Goal: Task Accomplishment & Management: Manage account settings

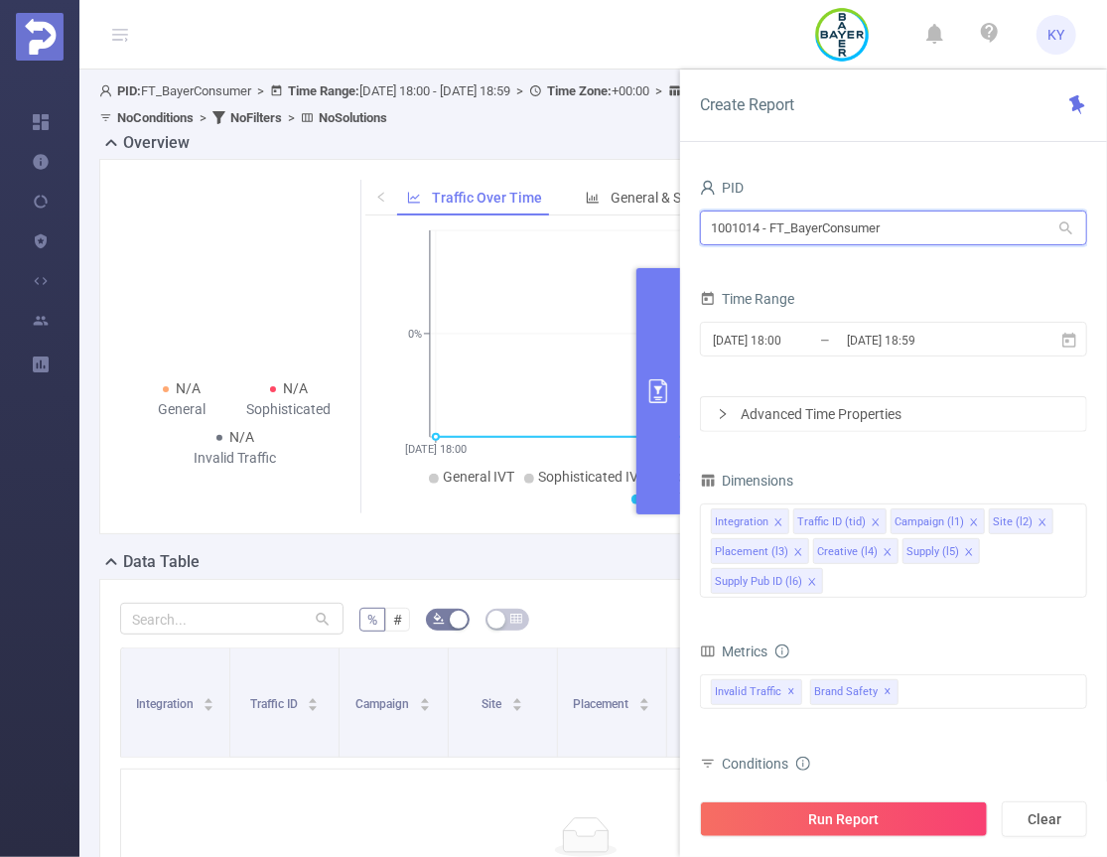
click at [860, 225] on input "1001014 - FT_BayerConsumer" at bounding box center [893, 227] width 387 height 35
click at [839, 233] on input "1001014 - FT_BayerConsumer" at bounding box center [893, 227] width 387 height 35
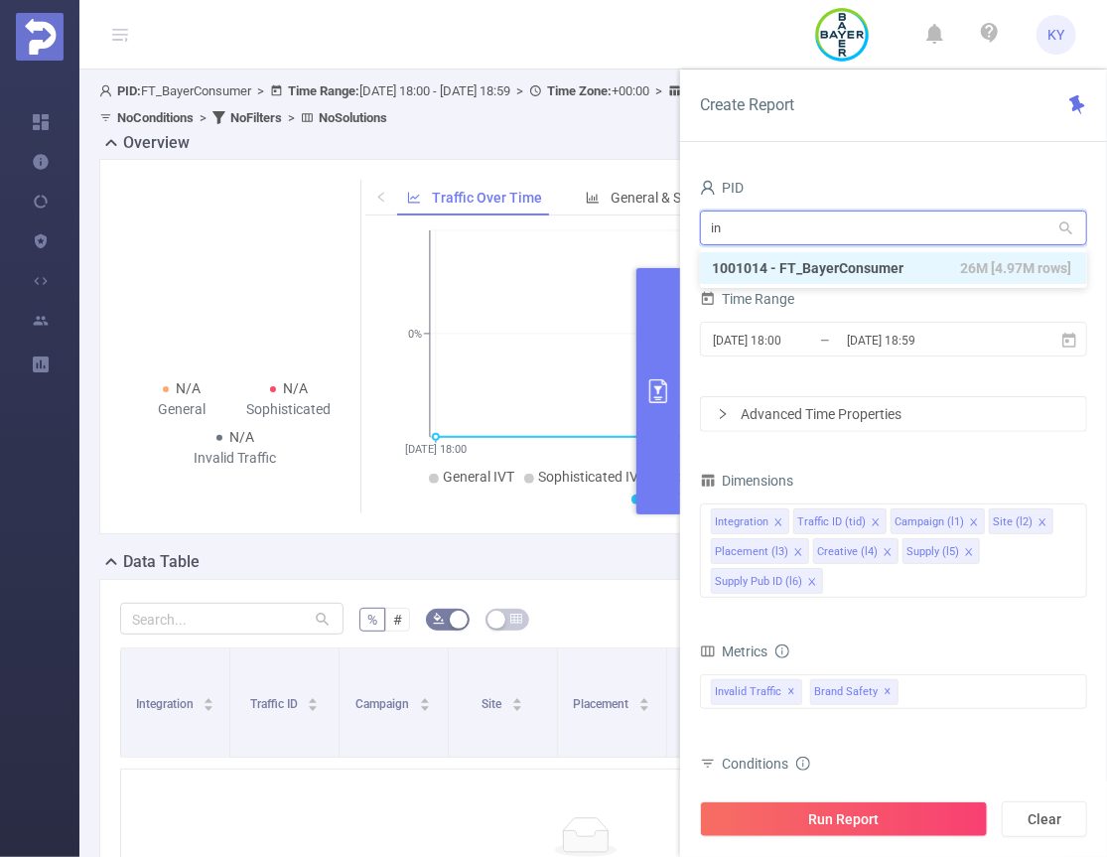
type input "inh"
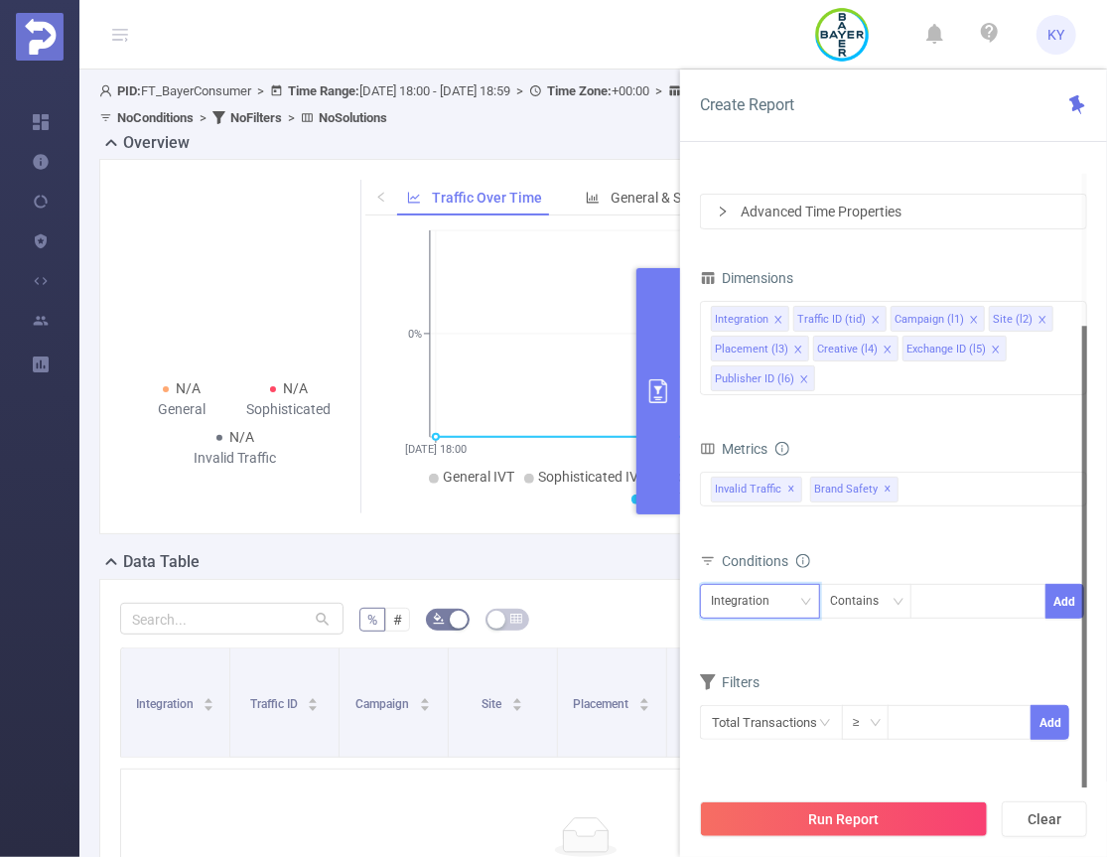
click at [759, 600] on div "Integration" at bounding box center [747, 601] width 72 height 33
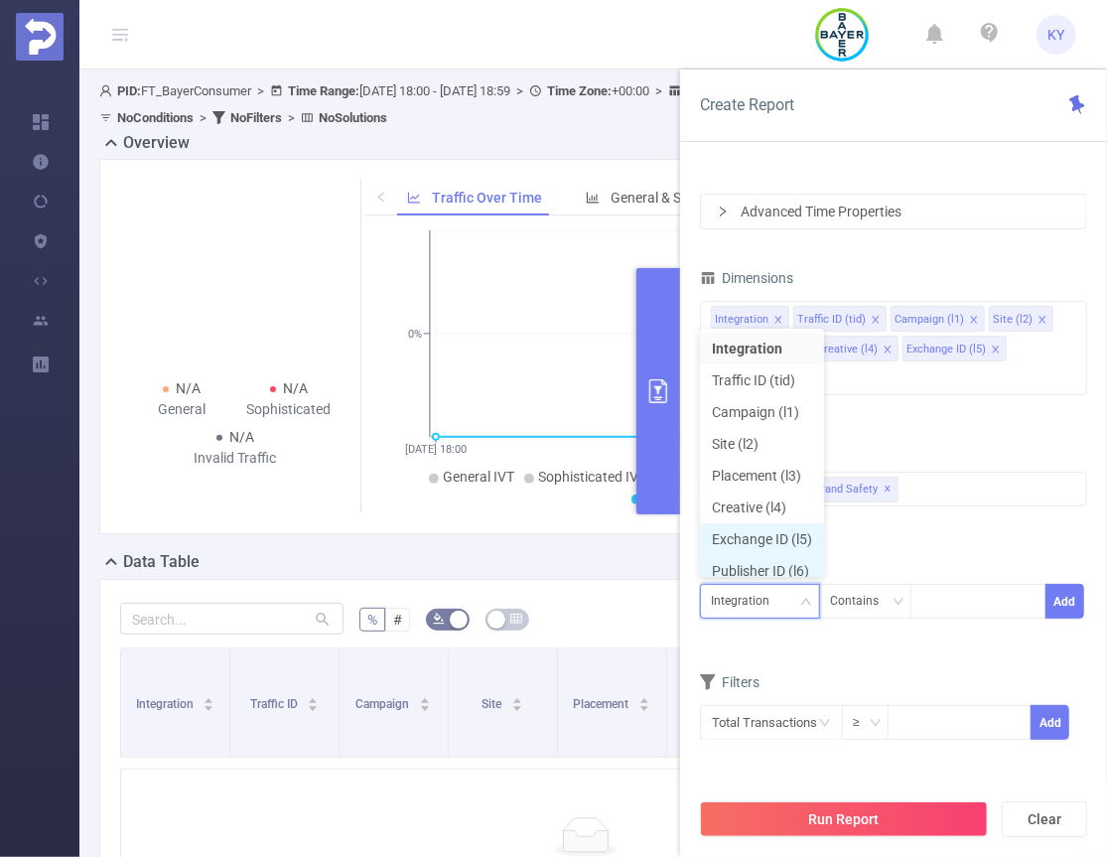
scroll to position [10, 0]
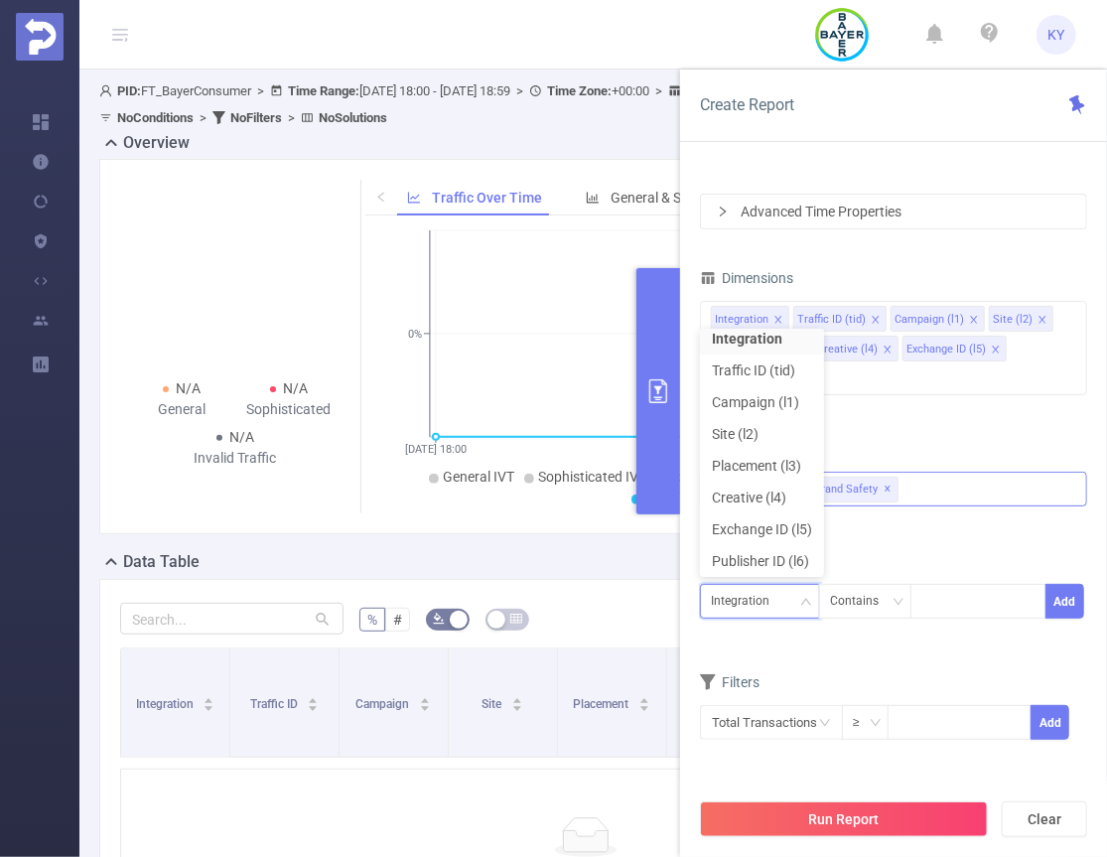
click at [952, 472] on div "Invalid Traffic ✕ Brand Safety ✕" at bounding box center [893, 489] width 387 height 35
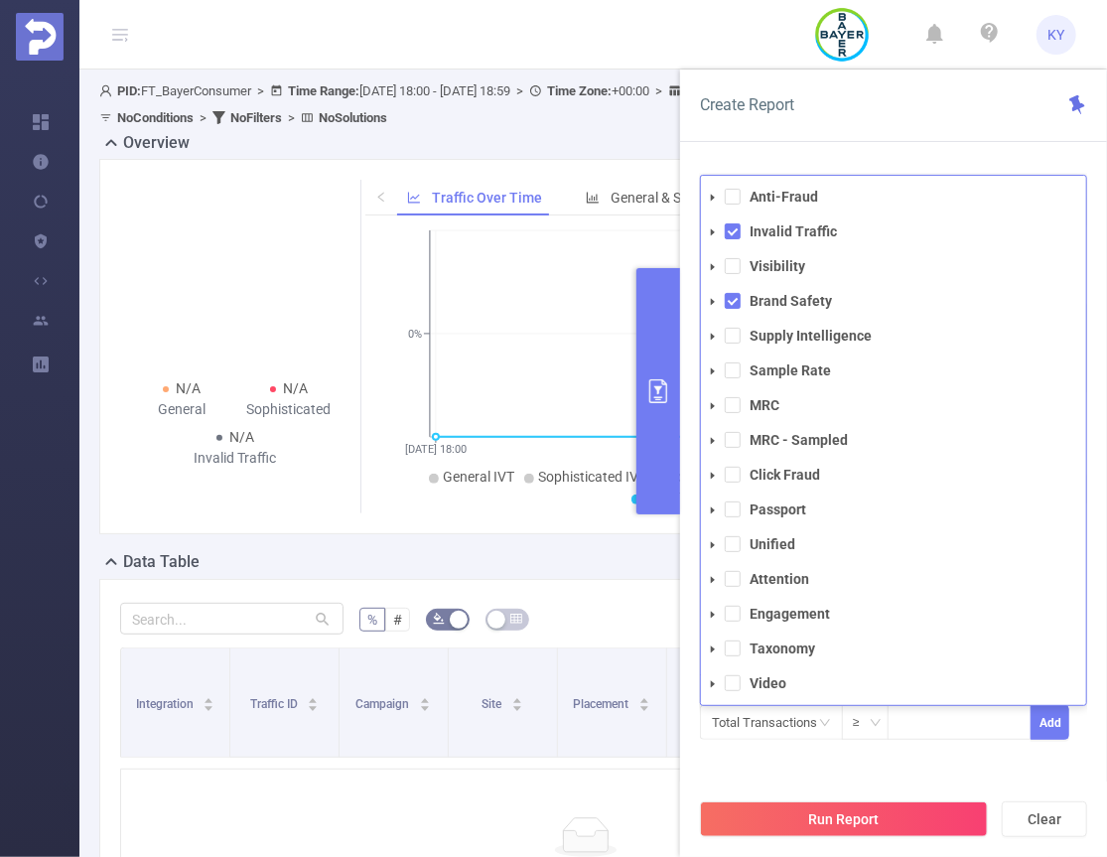
click at [901, 759] on div "Filters Total Transactions ≥ Add" at bounding box center [893, 716] width 387 height 97
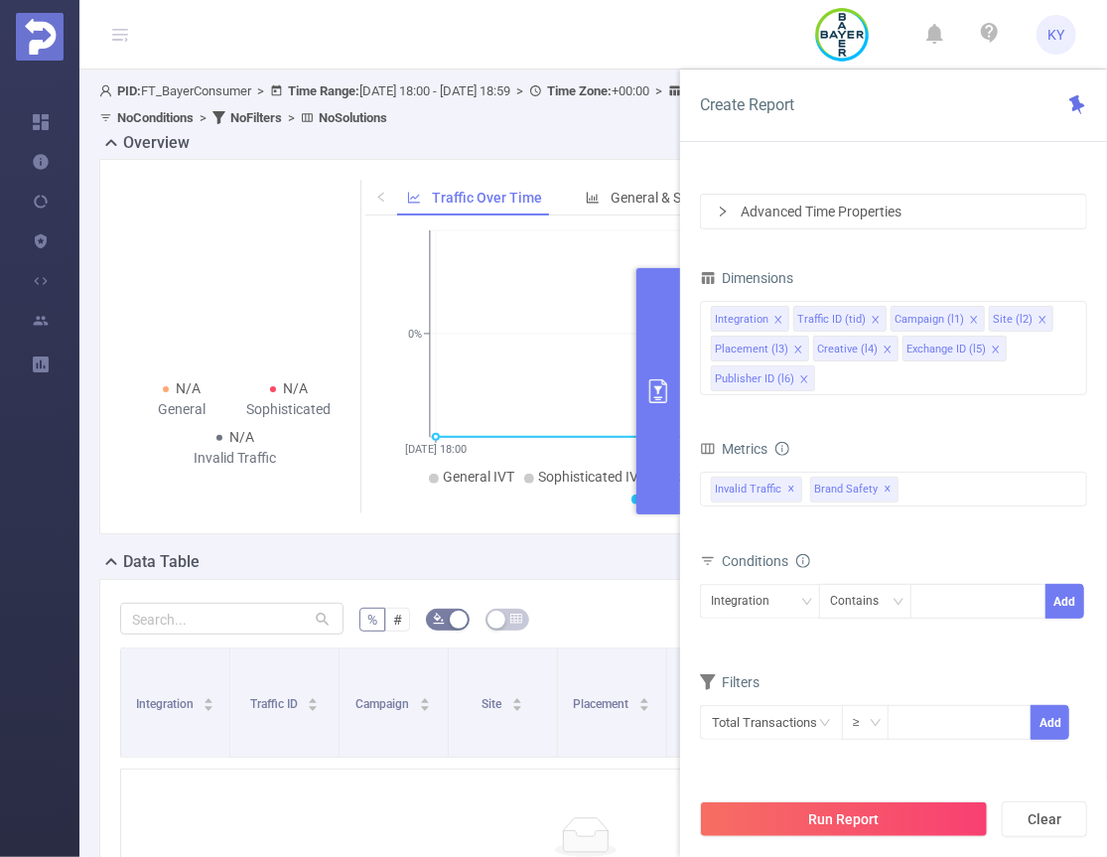
click at [832, 206] on div "Advanced Time Properties" at bounding box center [893, 212] width 385 height 34
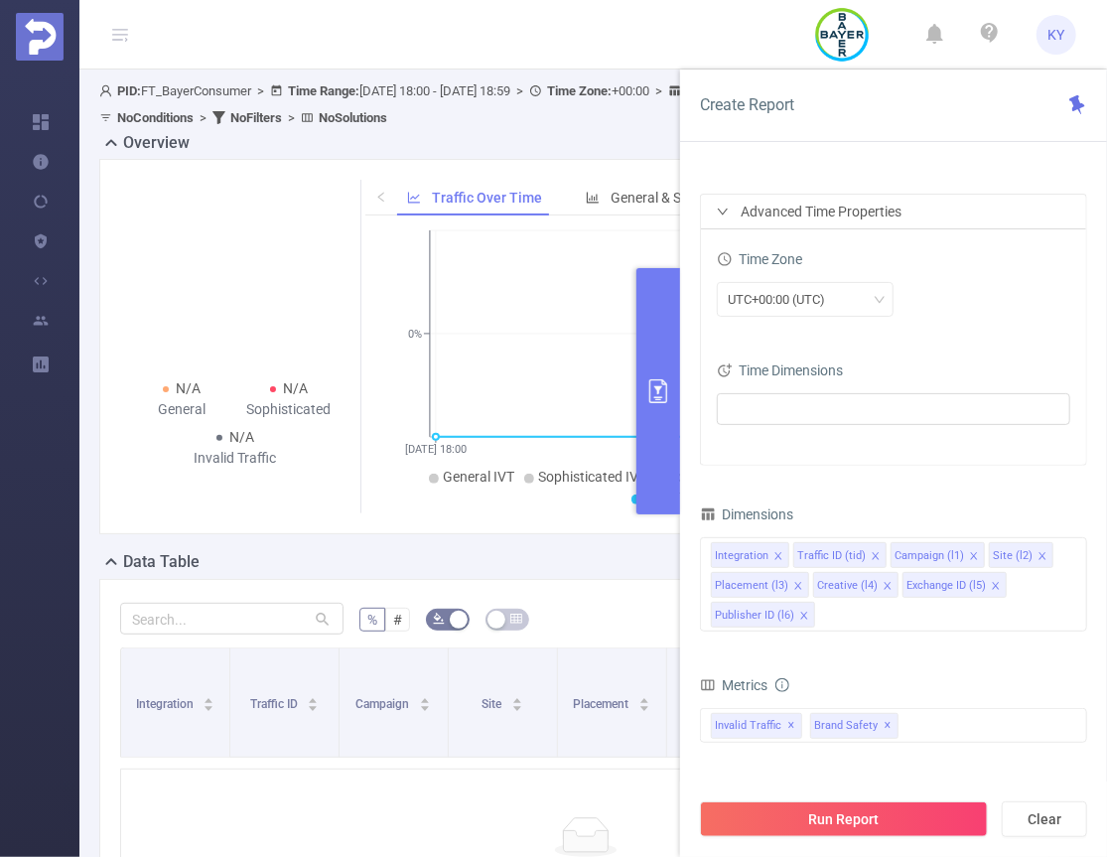
click at [981, 260] on div "Time Zone" at bounding box center [893, 261] width 353 height 33
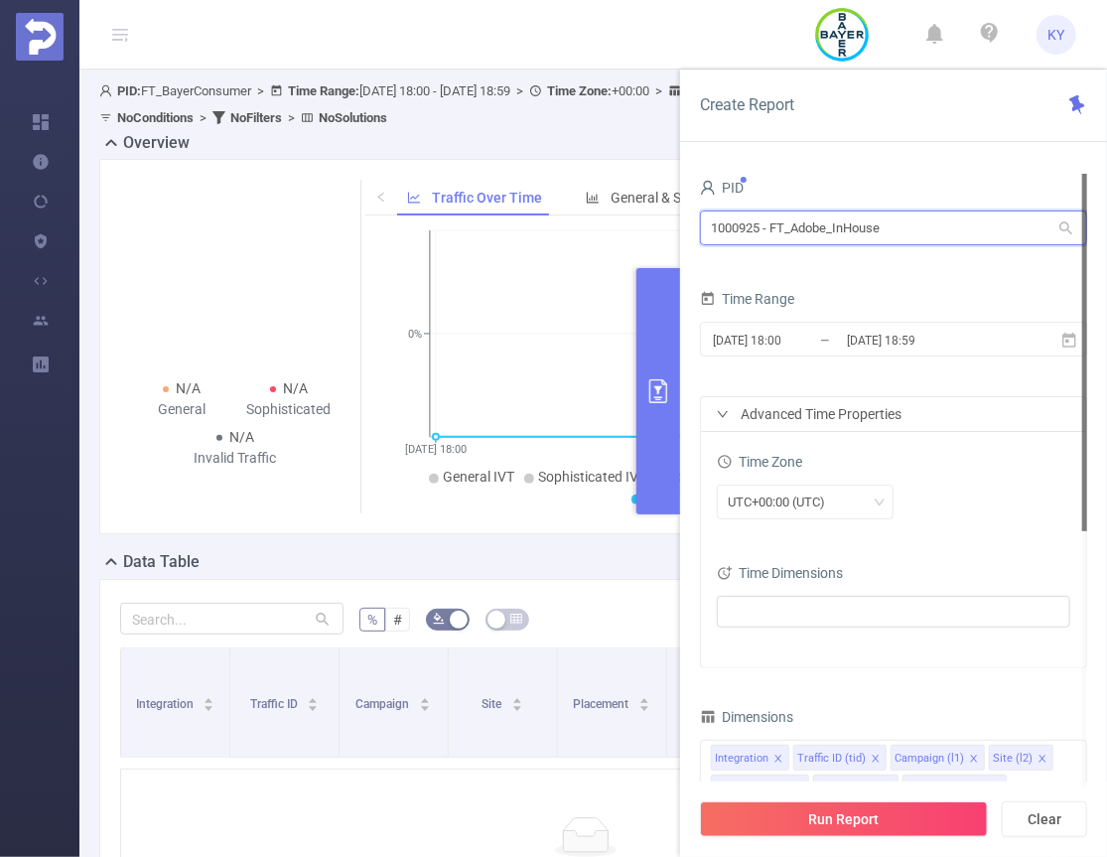
click at [856, 238] on input "1000925 - FT_Adobe_InHouse" at bounding box center [893, 227] width 387 height 35
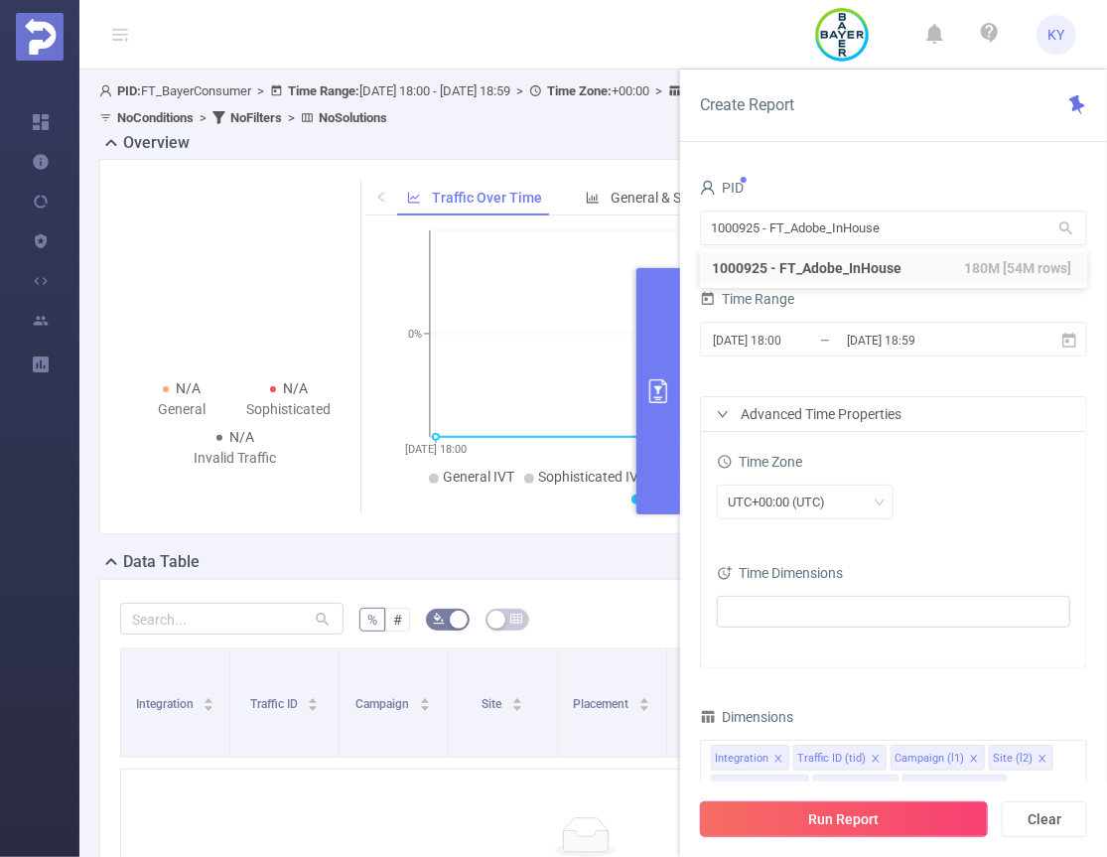
click at [883, 815] on button "Run Report" at bounding box center [844, 819] width 288 height 36
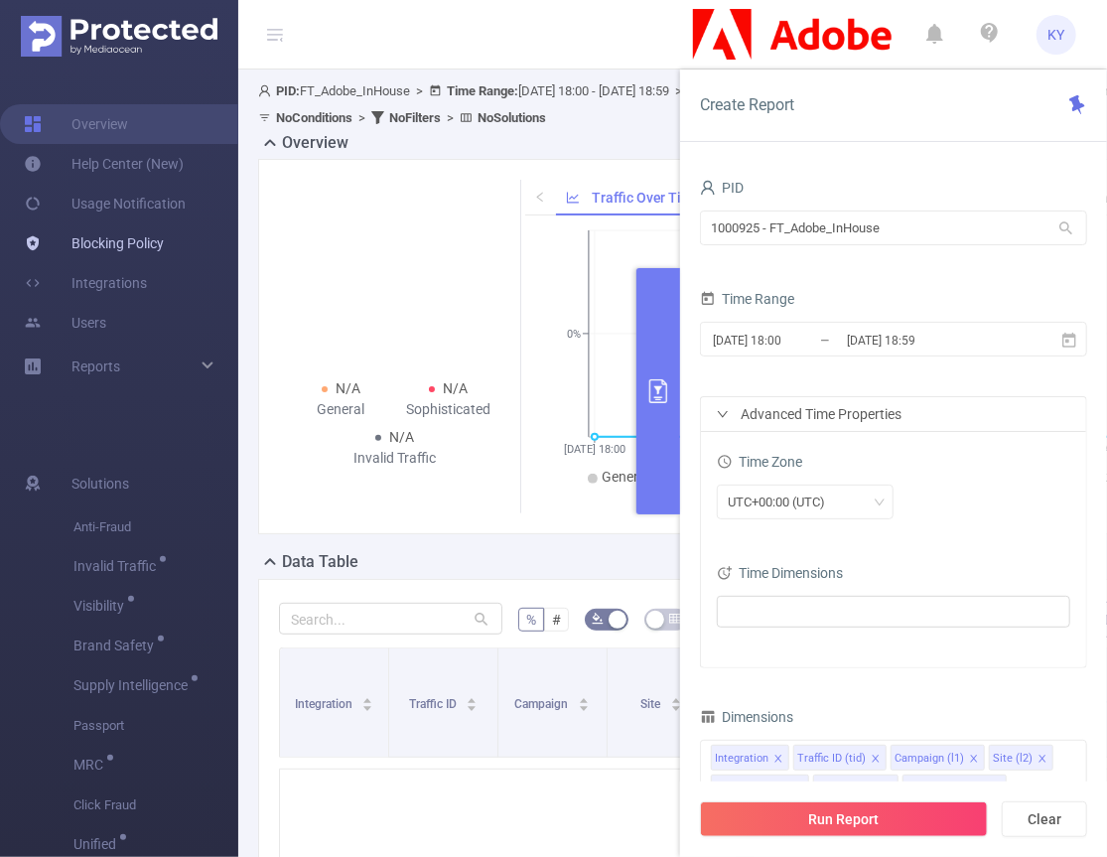
click at [78, 239] on link "Blocking Policy" at bounding box center [94, 243] width 140 height 40
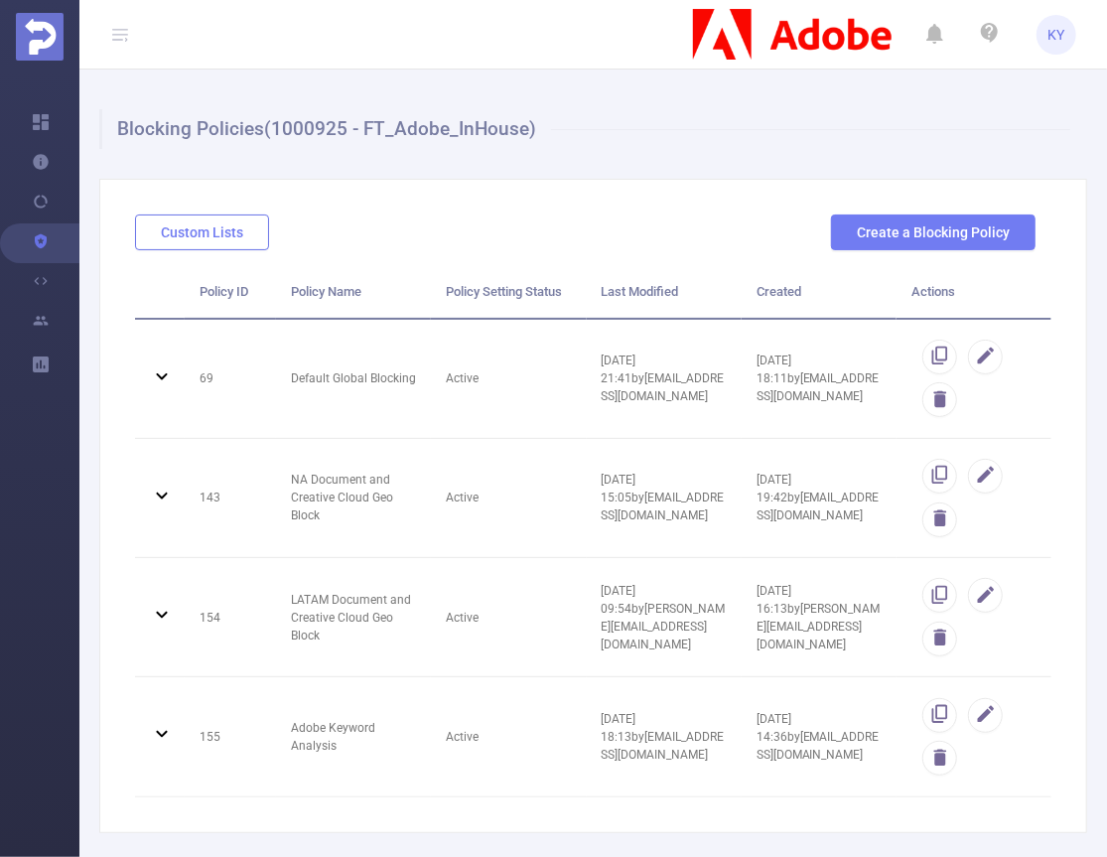
click at [215, 235] on button "Custom Lists" at bounding box center [202, 232] width 134 height 36
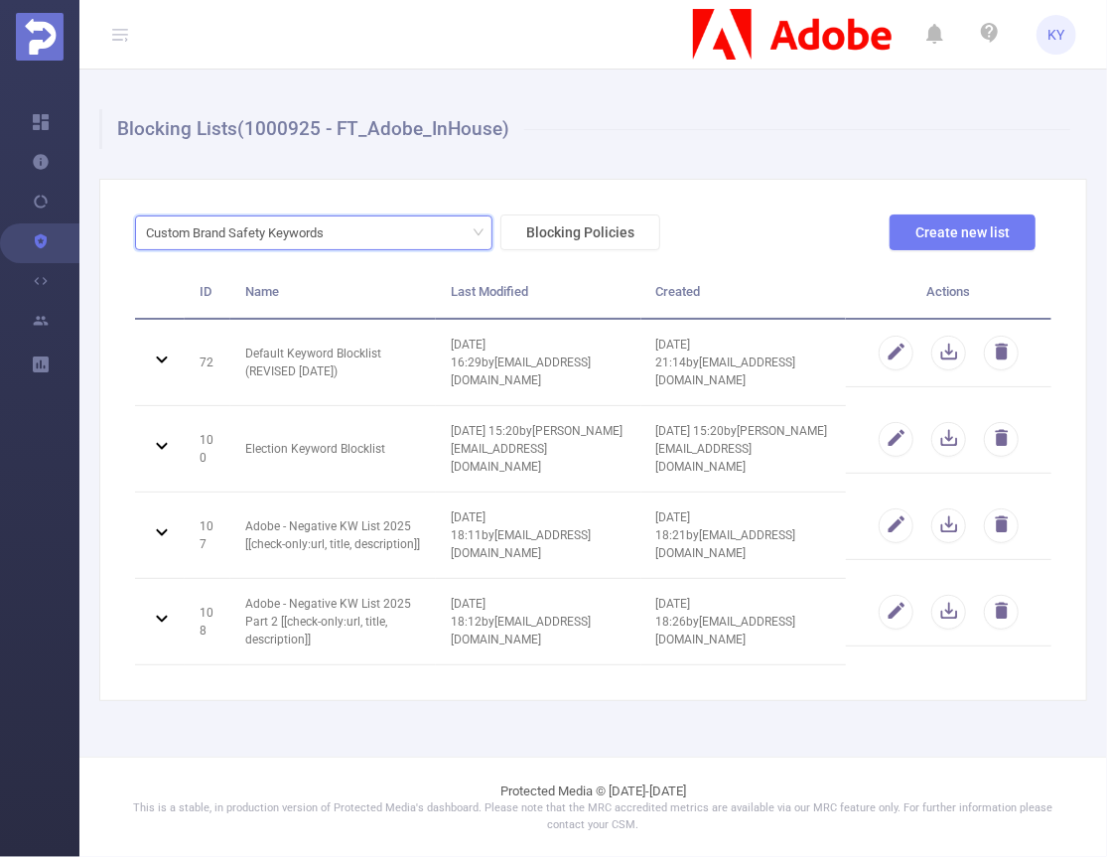
click at [329, 228] on div "Custom Brand Safety Keywords" at bounding box center [242, 232] width 192 height 33
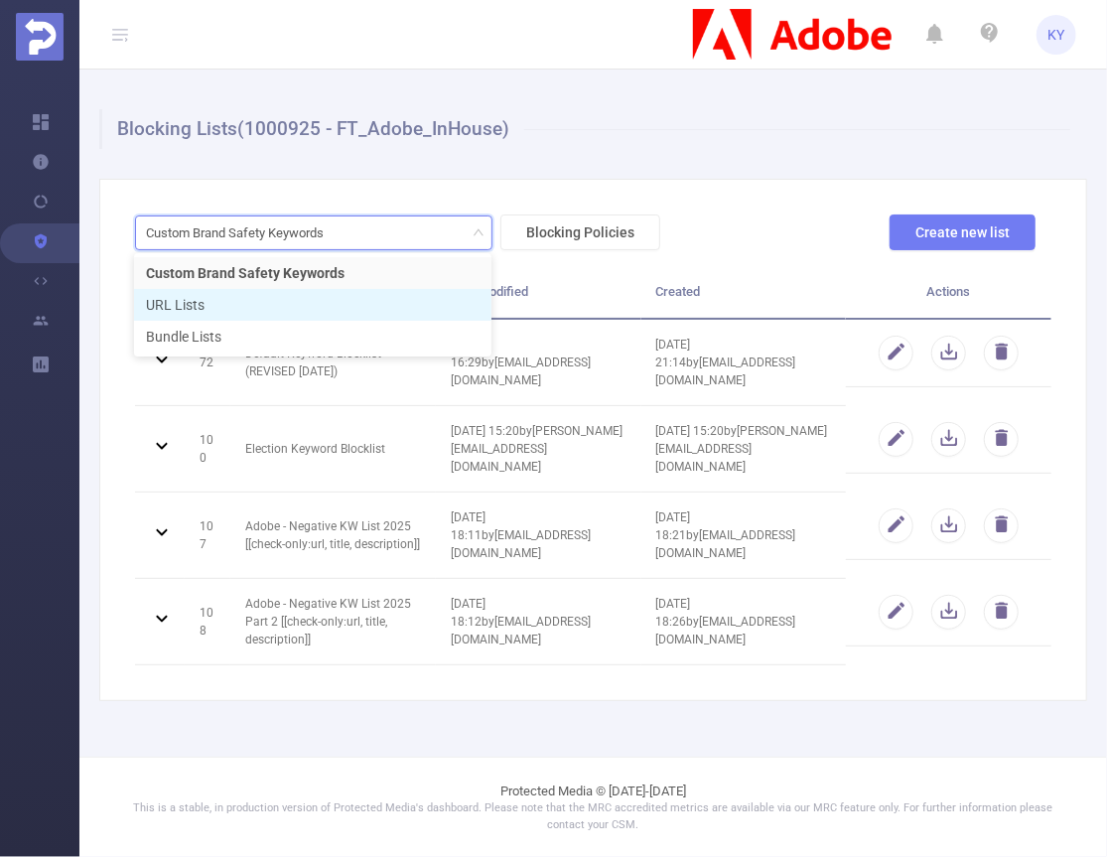
click at [314, 315] on li "URL Lists" at bounding box center [312, 305] width 357 height 32
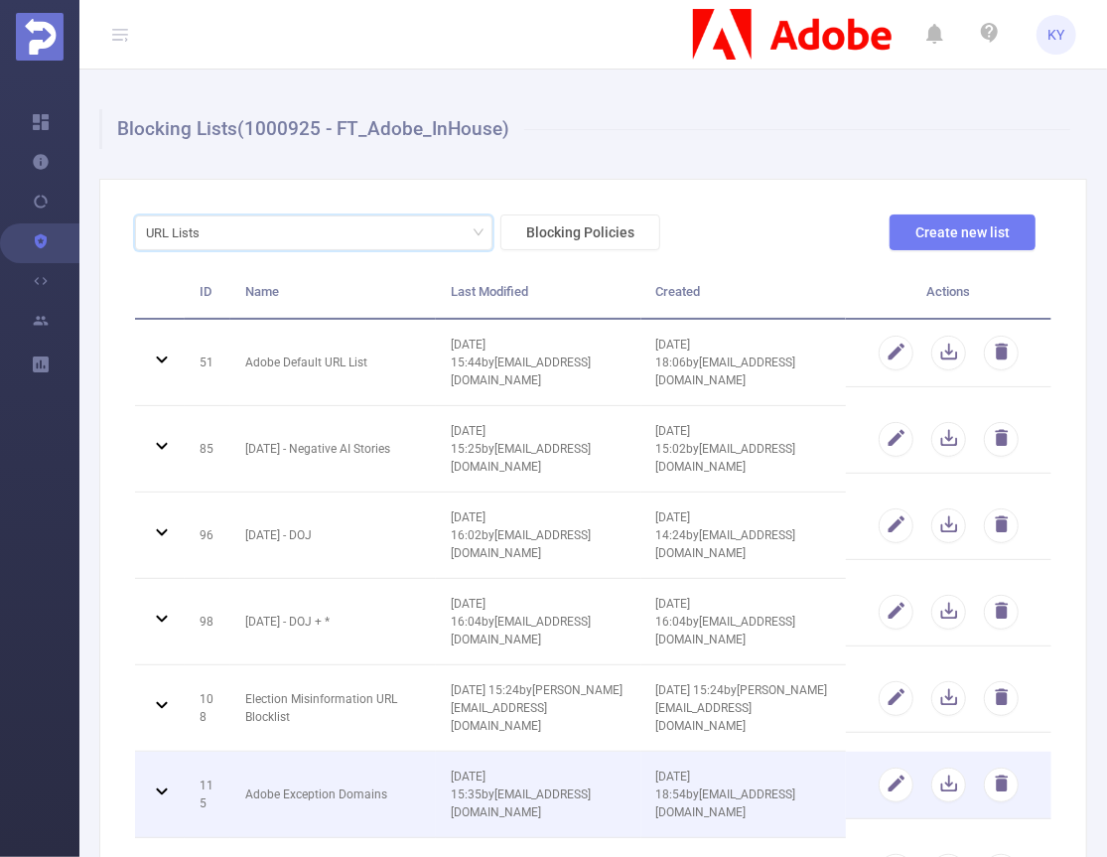
click at [356, 752] on td "Adobe Exception Domains" at bounding box center [333, 795] width 206 height 86
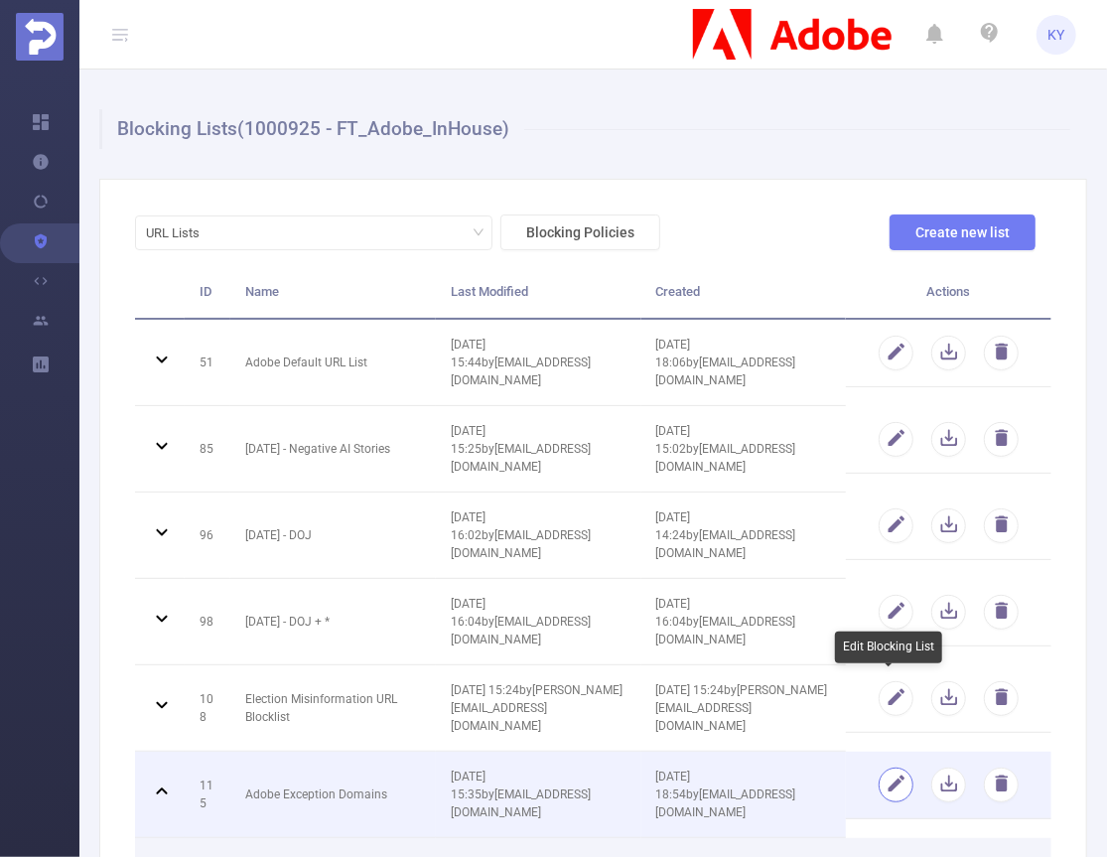
click at [887, 767] on button "button" at bounding box center [896, 784] width 35 height 35
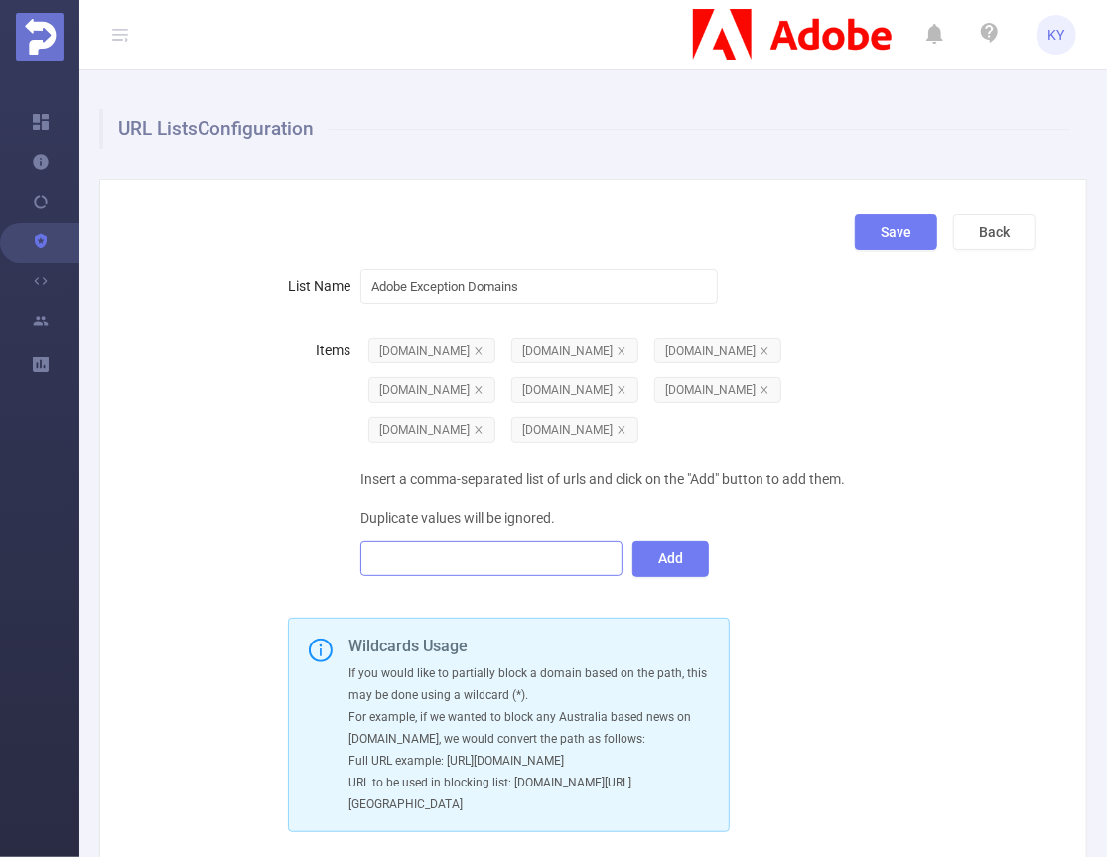
click at [503, 573] on div at bounding box center [491, 558] width 241 height 33
type input "g"
type input "[DOMAIN_NAME]"
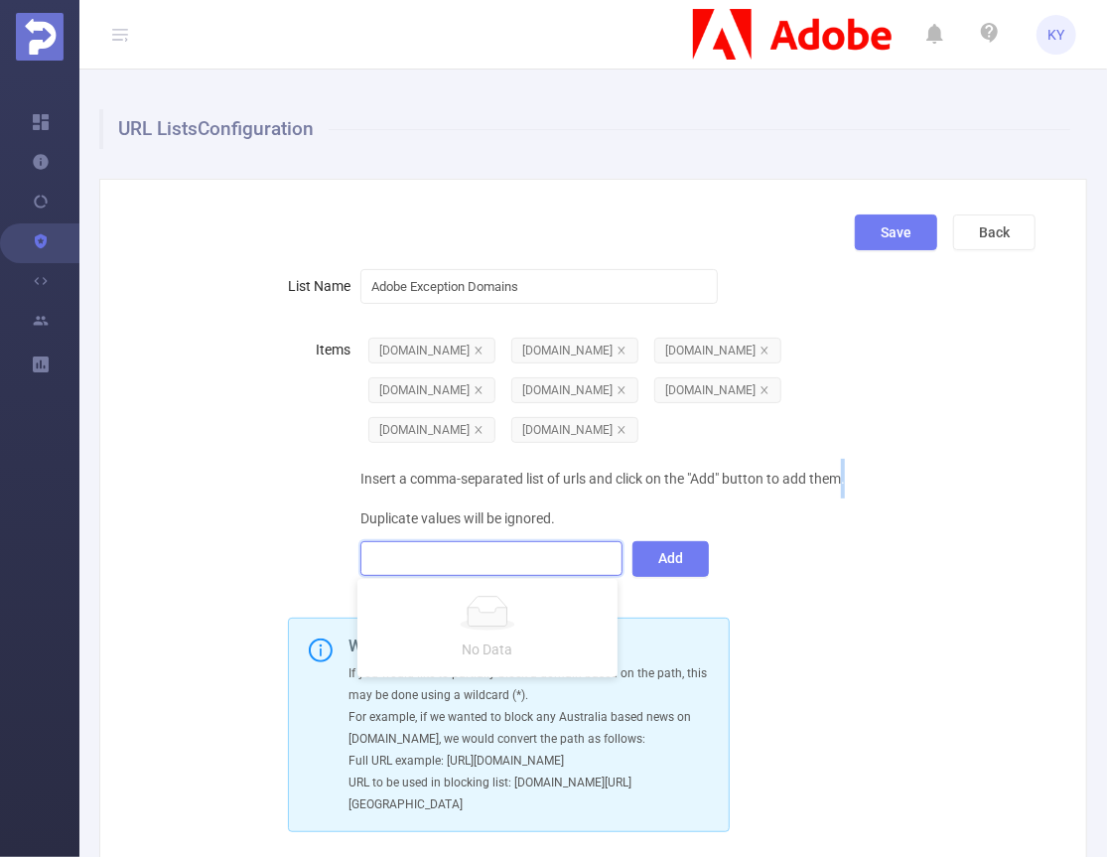
click at [845, 493] on div "Insert a comma-separated list of urls and click on the "Add" button to add them…" at bounding box center [622, 518] width 525 height 119
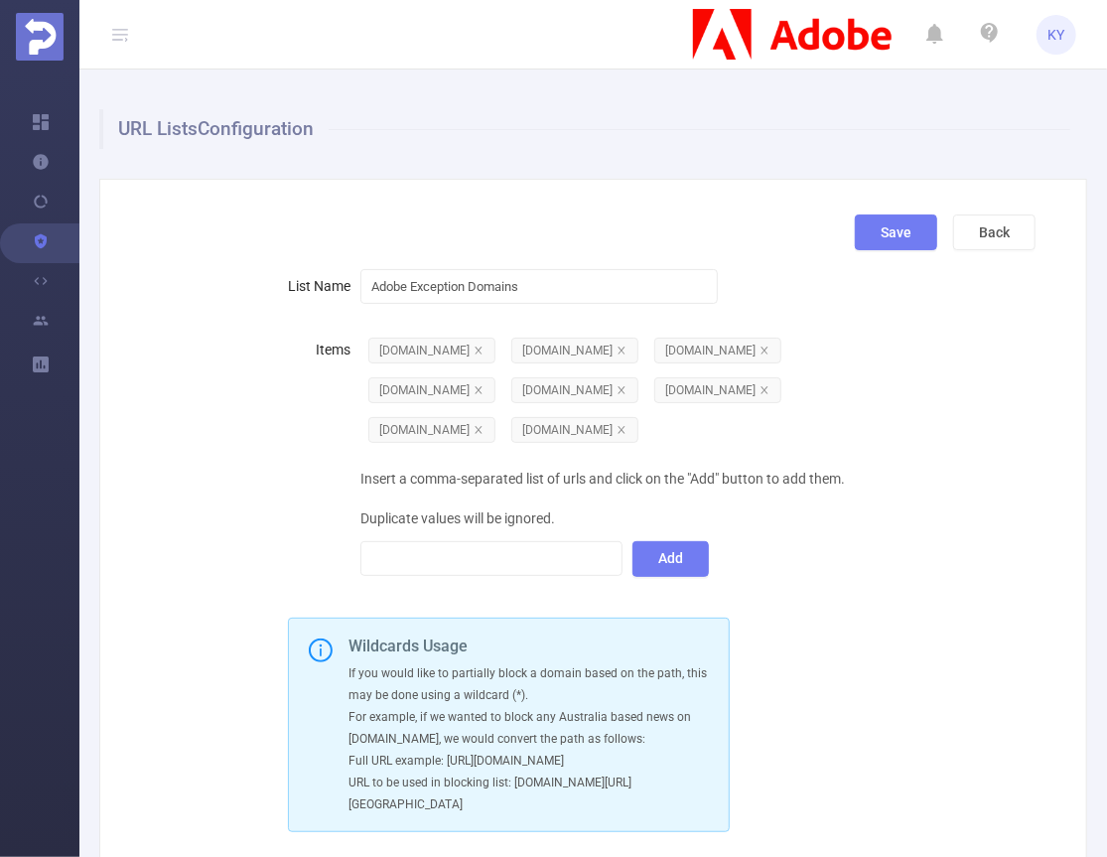
click at [521, 506] on div "Insert a comma-separated list of urls and click on the "Add" button to add them…" at bounding box center [622, 518] width 525 height 119
click at [507, 546] on div at bounding box center [491, 558] width 241 height 33
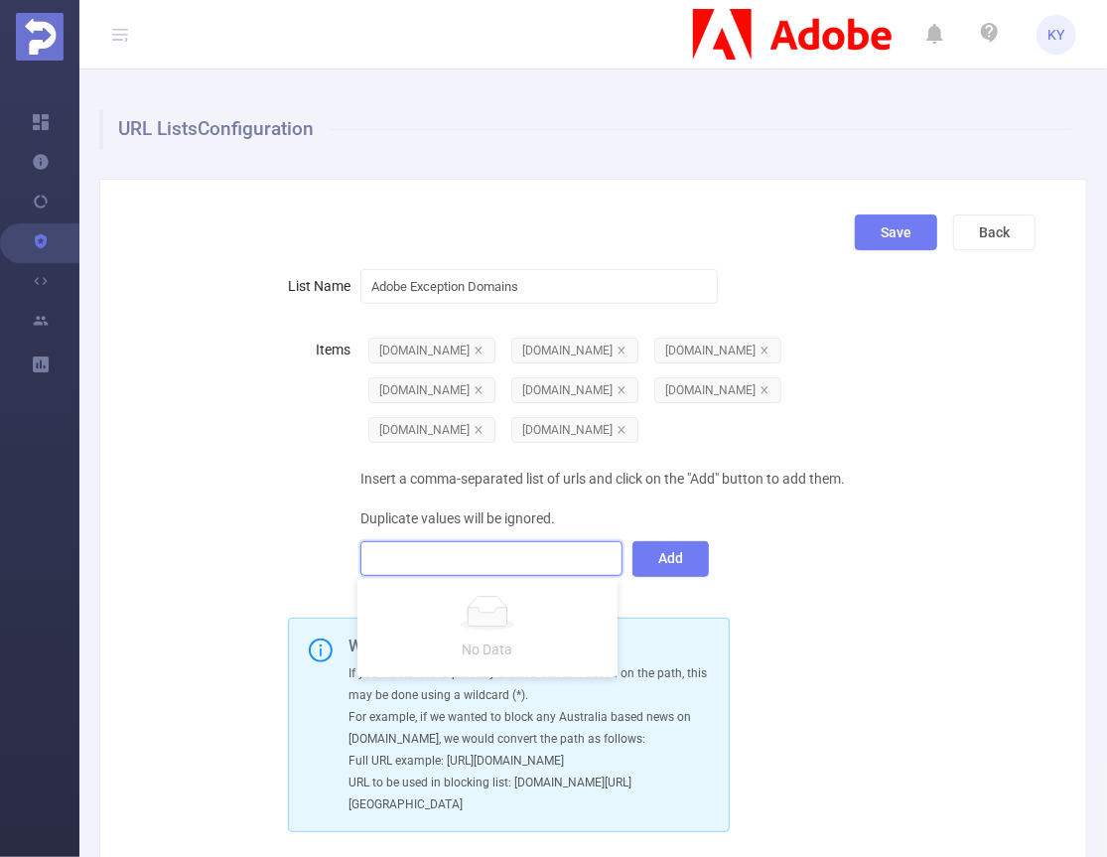
type input "s"
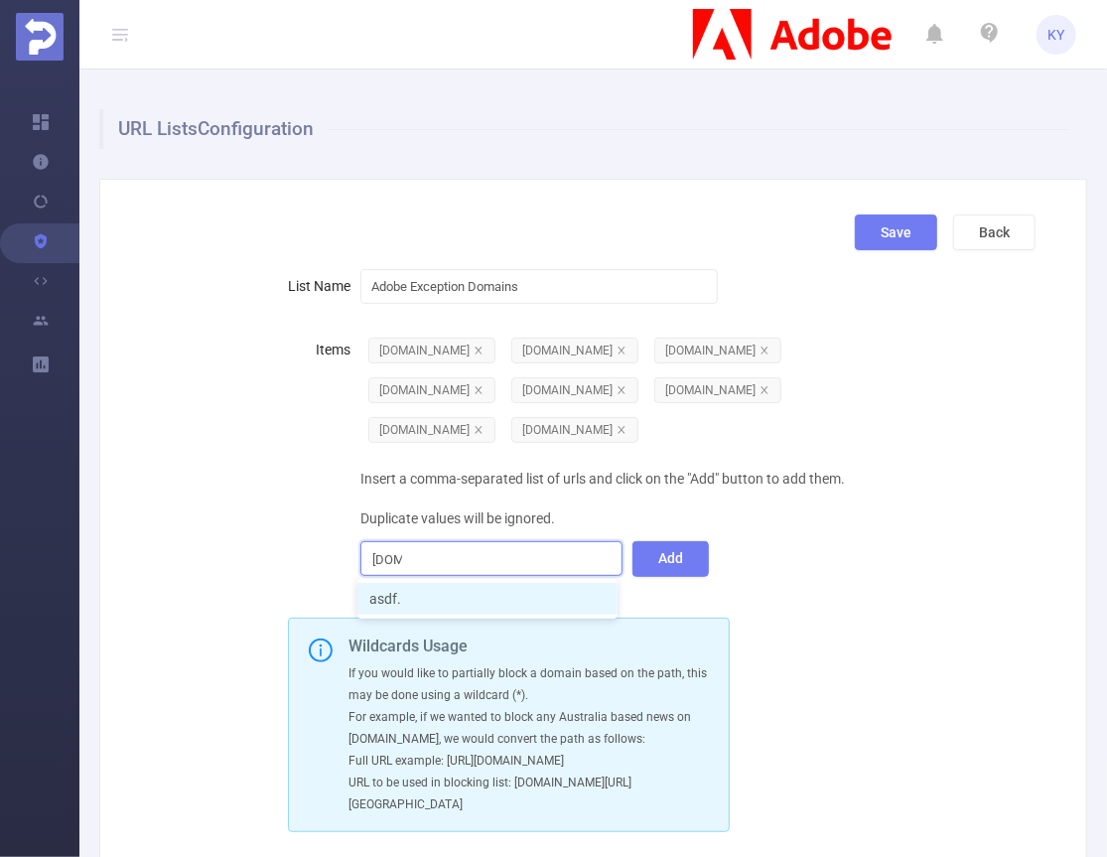
type input "asdf.com"
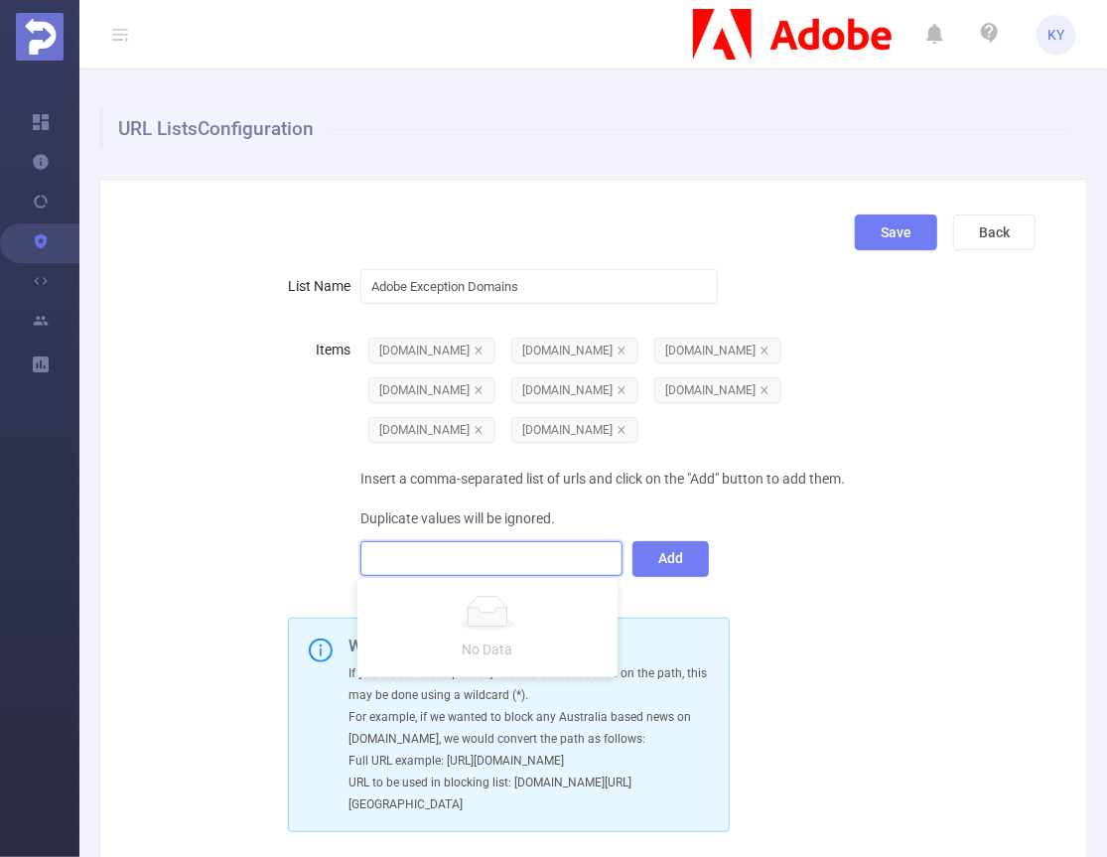
click at [796, 523] on div "Insert a comma-separated list of urls and click on the "Add" button to add them…" at bounding box center [622, 518] width 525 height 119
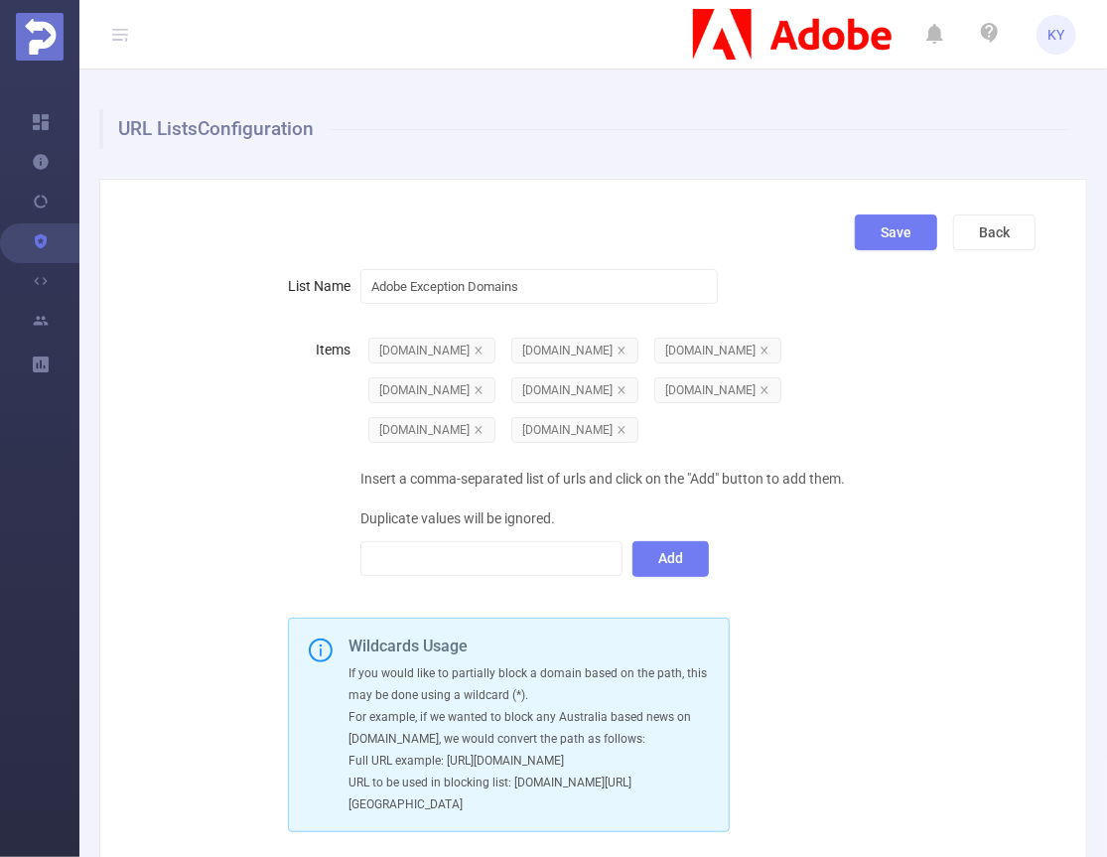
click at [615, 494] on div "Insert a comma-separated list of urls and click on the "Add" button to add them…" at bounding box center [622, 518] width 525 height 119
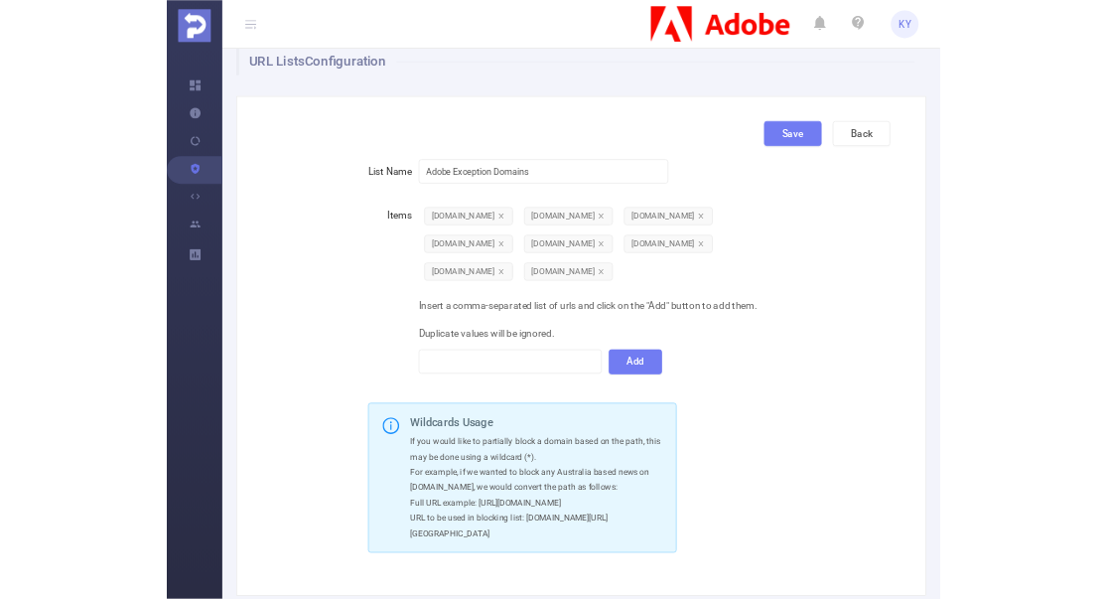
scroll to position [22, 0]
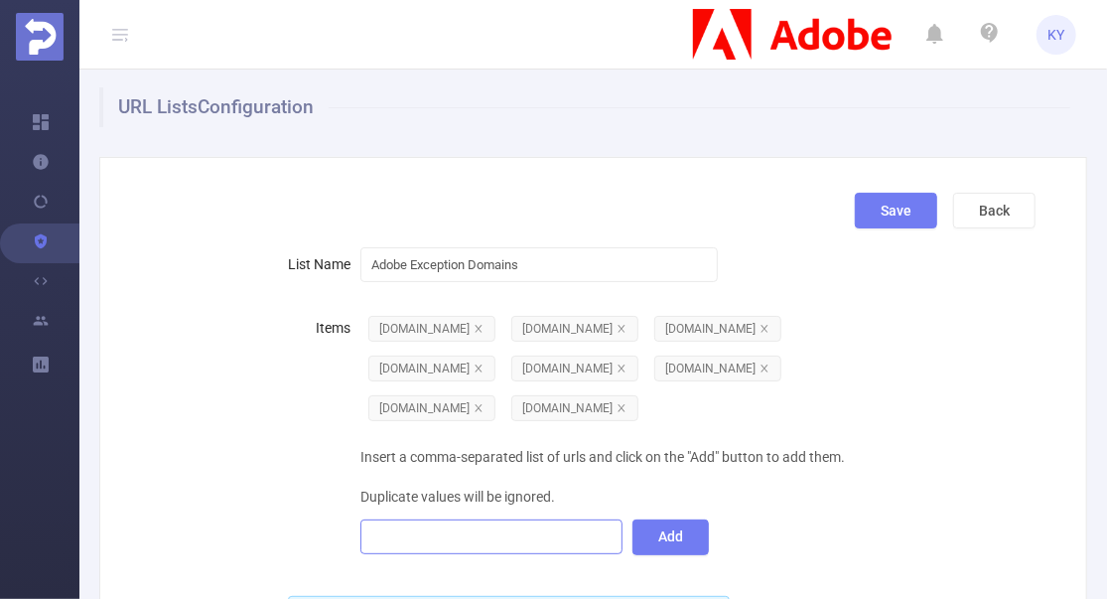
click at [477, 548] on div at bounding box center [491, 536] width 241 height 33
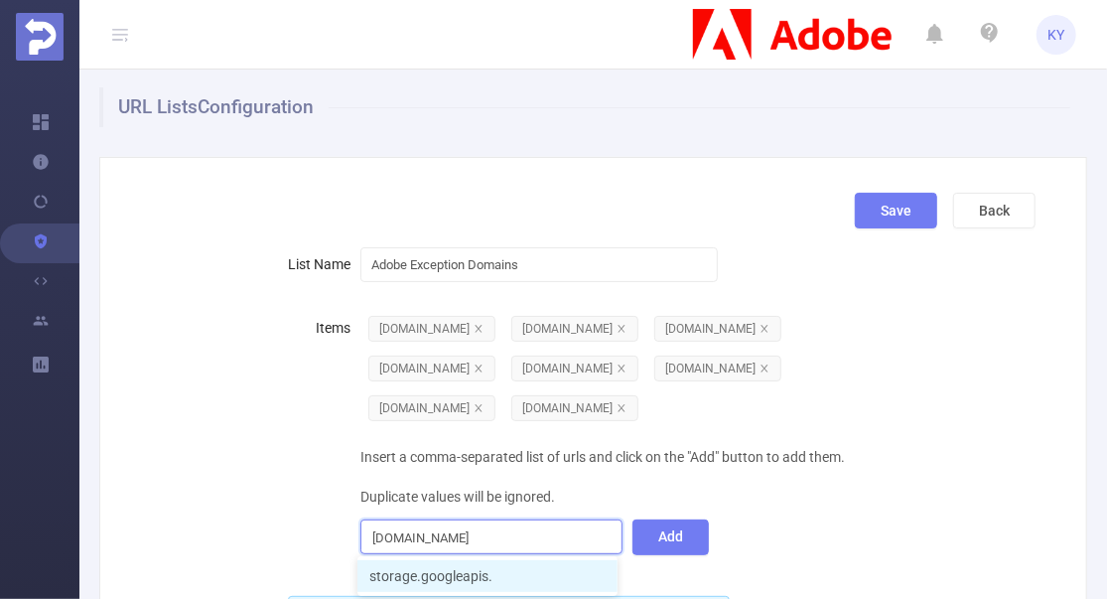
type input "[DOMAIN_NAME]"
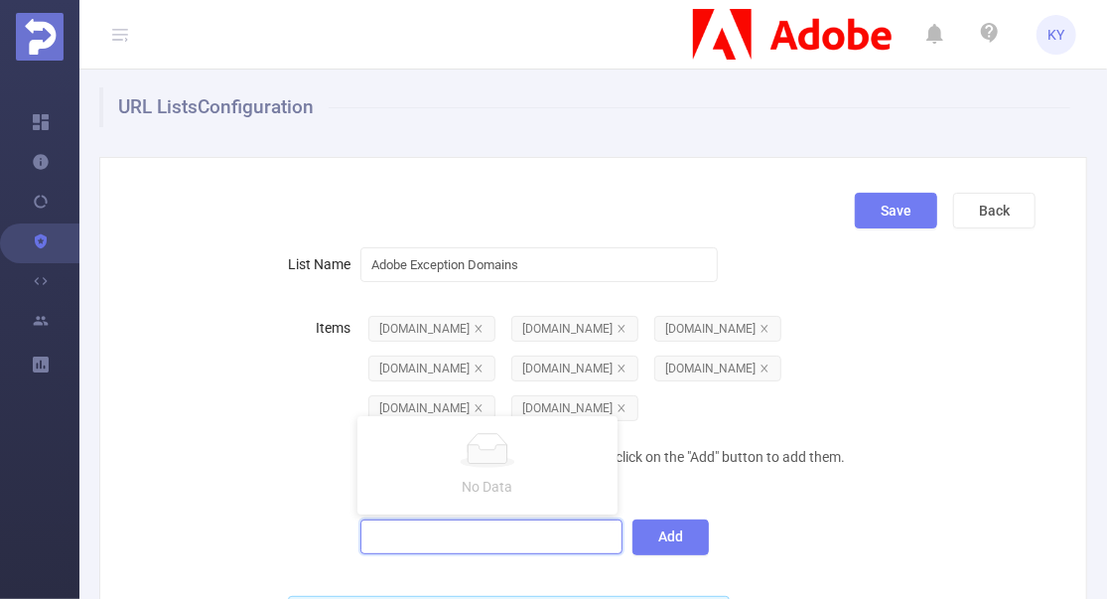
click at [845, 527] on div "Insert a comma-separated list of urls and click on the "Add" button to add them…" at bounding box center [622, 496] width 525 height 119
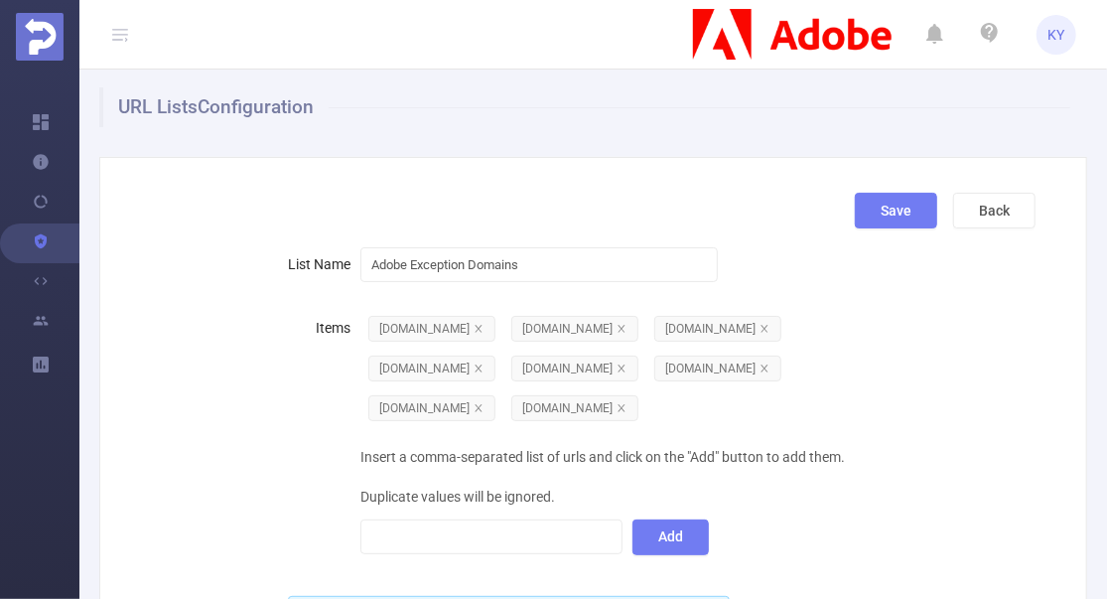
click at [825, 562] on div "List Name Adobe Exception Domains Items adnxs.com adnxs.net audit.adnxs.net cq-…" at bounding box center [585, 412] width 916 height 336
click at [895, 209] on button "Save" at bounding box center [896, 211] width 82 height 36
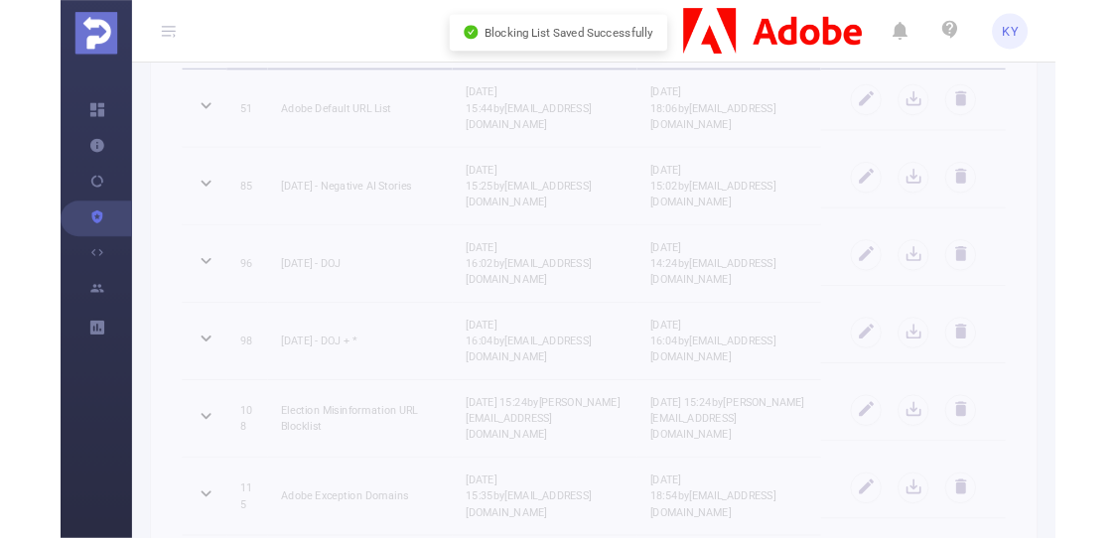
scroll to position [372, 0]
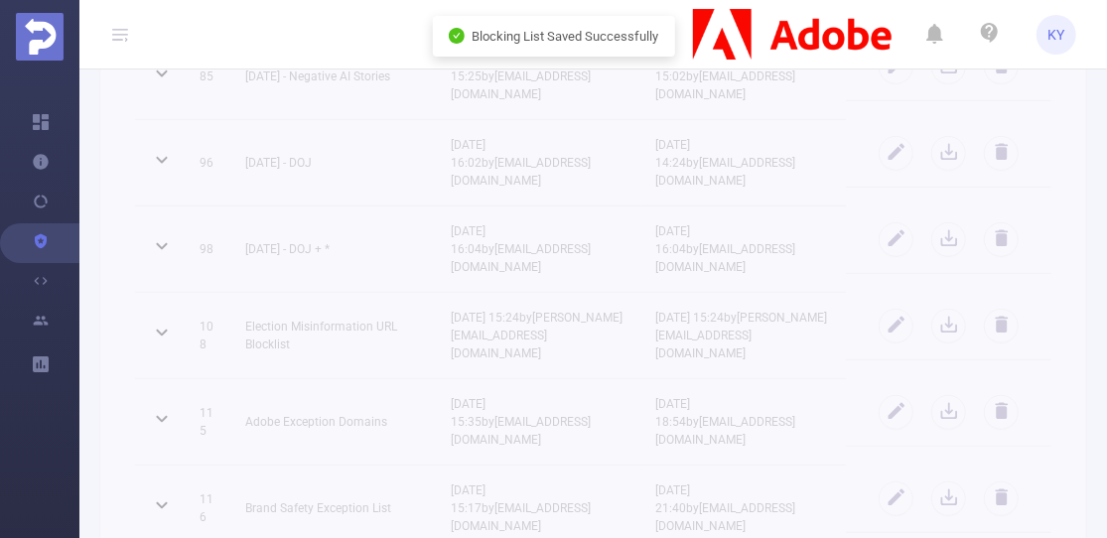
click at [390, 463] on div "Blocking Lists (1000925 - FT_Adobe_InHouse) URL Lists Blocking Policies Create …" at bounding box center [593, 162] width 1028 height 930
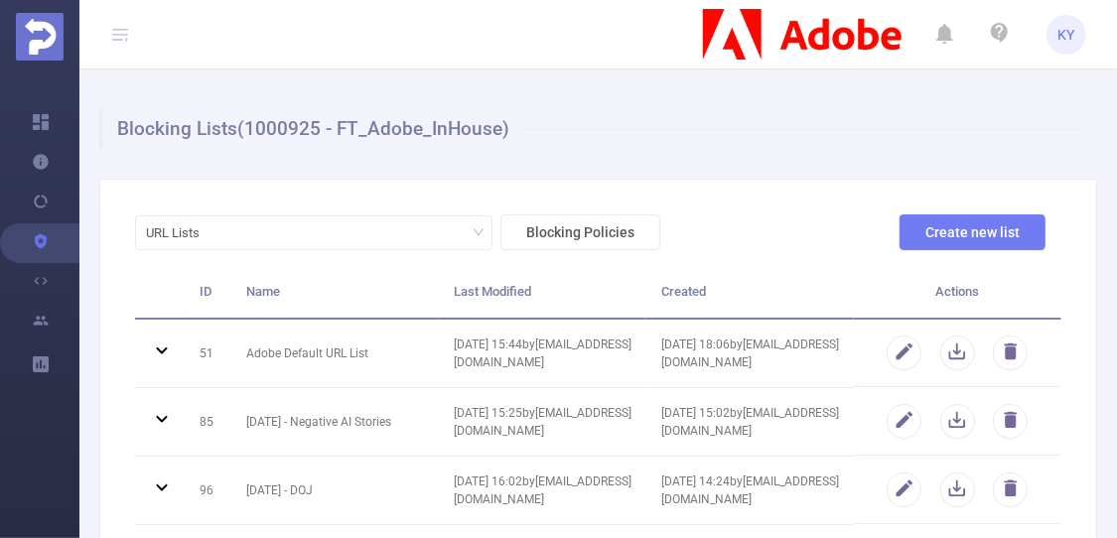
scroll to position [433, 0]
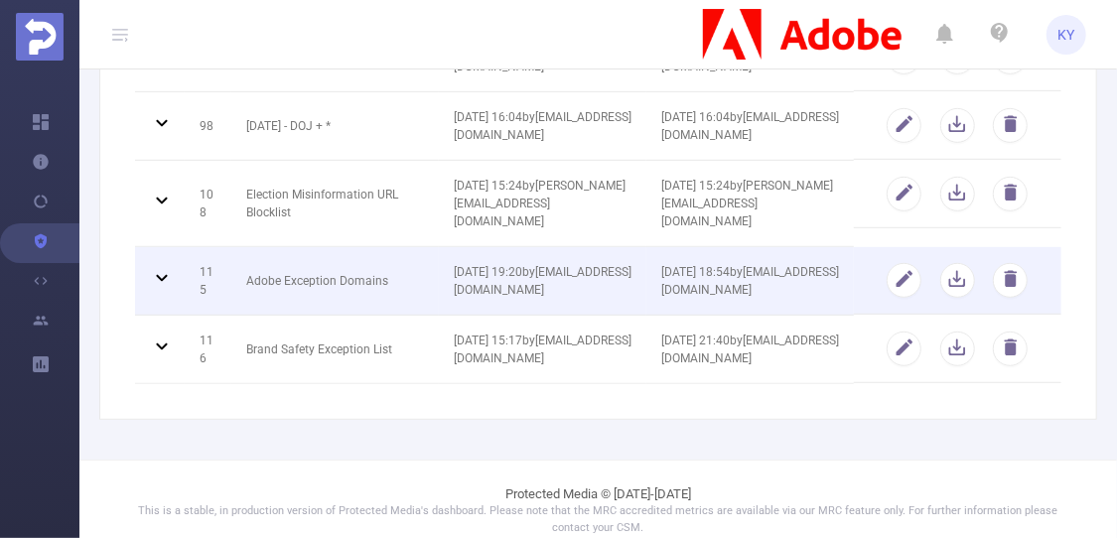
click at [336, 264] on td "Adobe Exception Domains" at bounding box center [334, 281] width 207 height 69
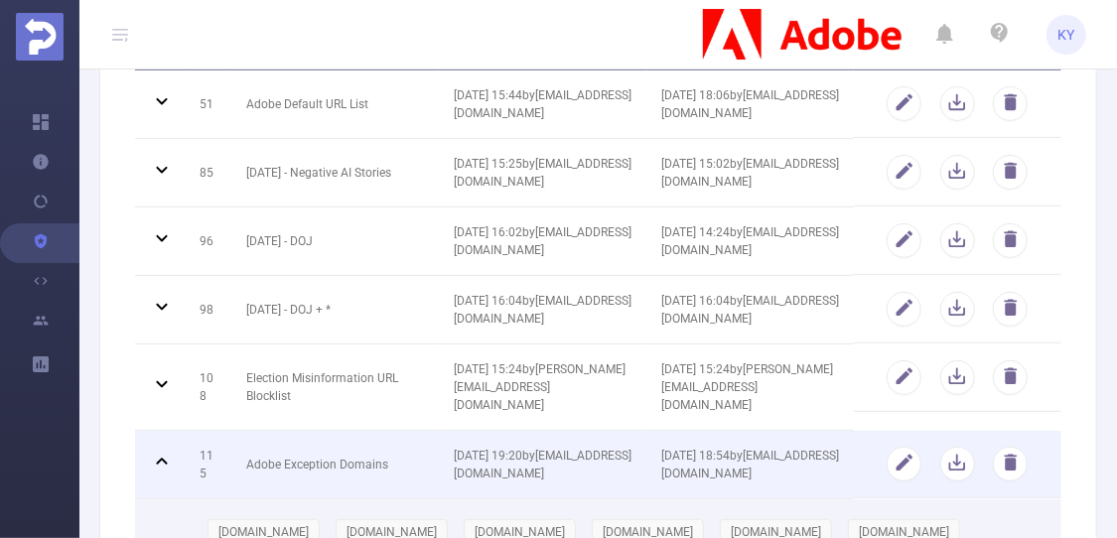
scroll to position [250, 0]
click at [901, 449] on button "button" at bounding box center [904, 463] width 35 height 35
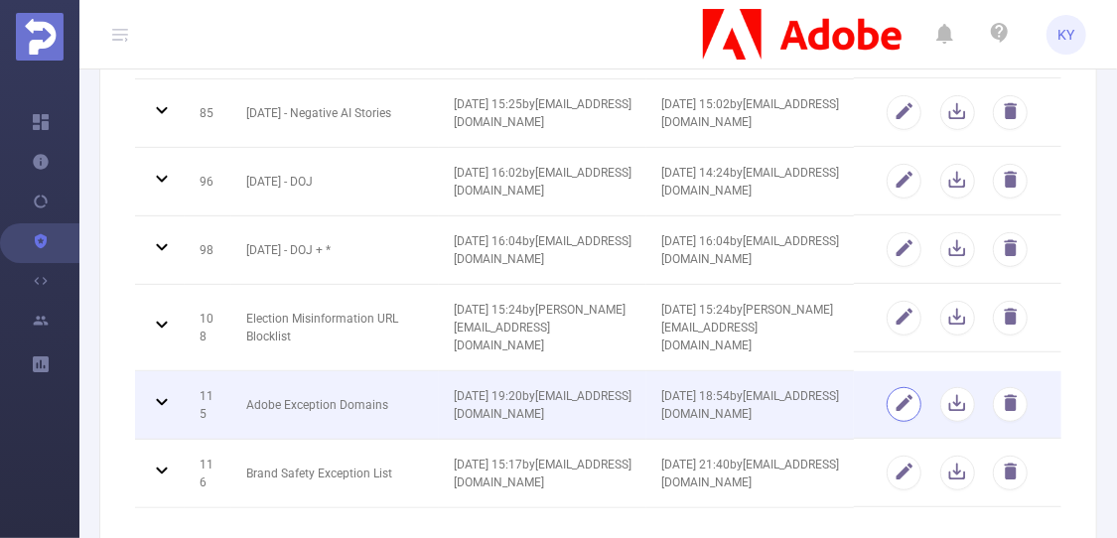
scroll to position [371, 0]
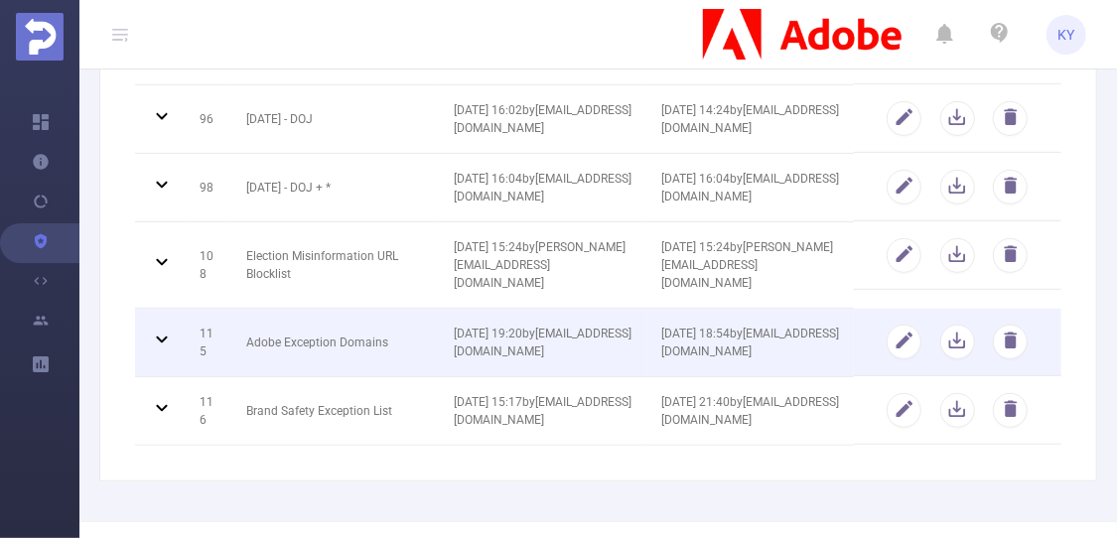
click at [220, 330] on td "115" at bounding box center [208, 343] width 47 height 69
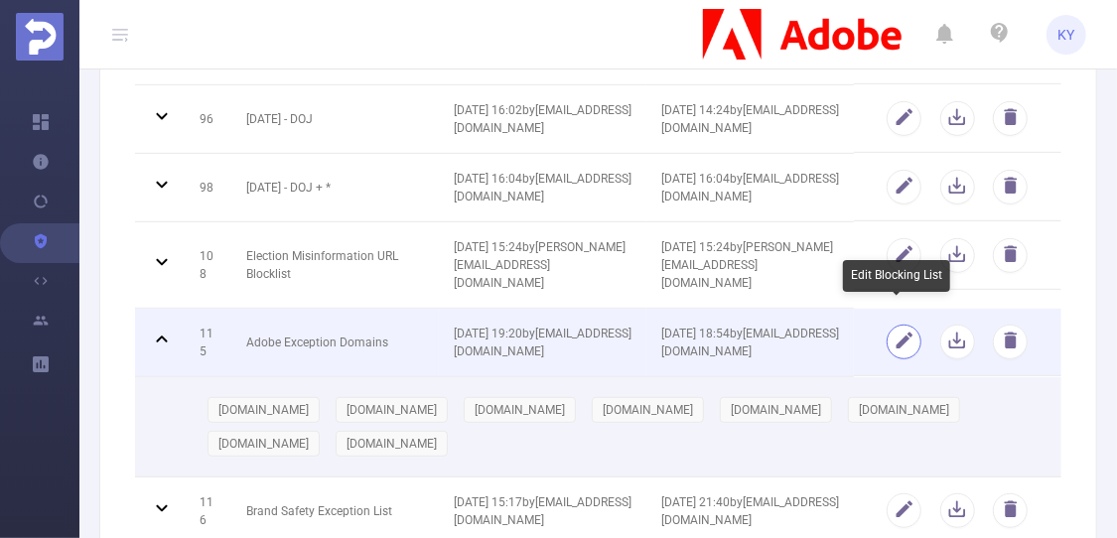
click at [897, 325] on button "button" at bounding box center [904, 342] width 35 height 35
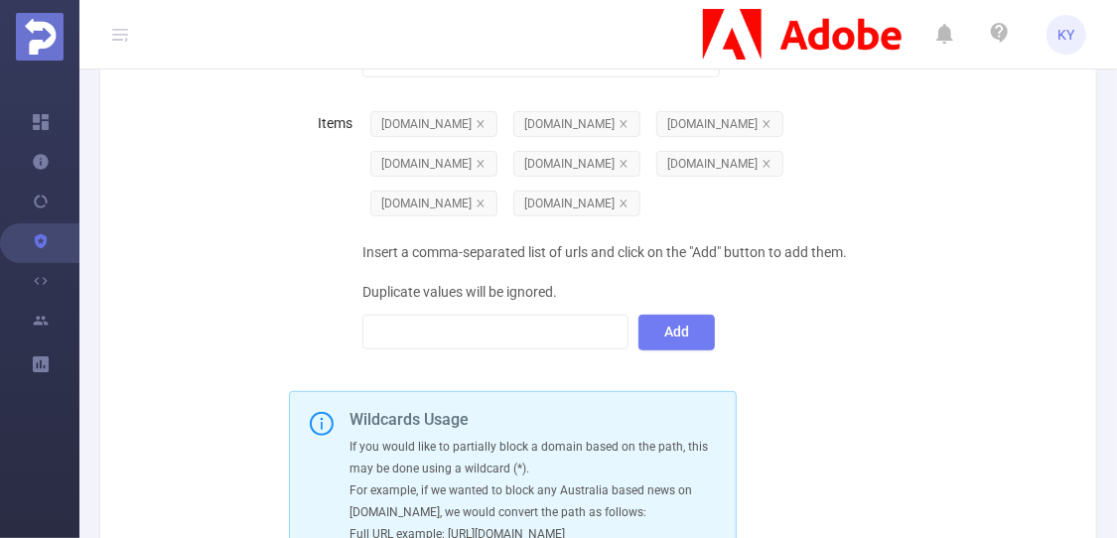
scroll to position [211, 0]
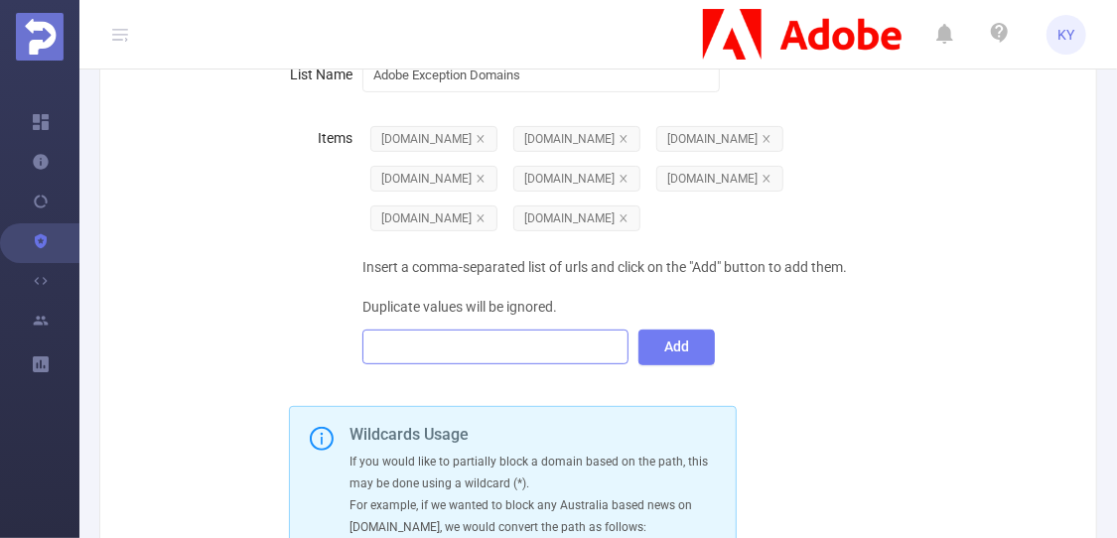
click at [471, 331] on div at bounding box center [494, 347] width 243 height 33
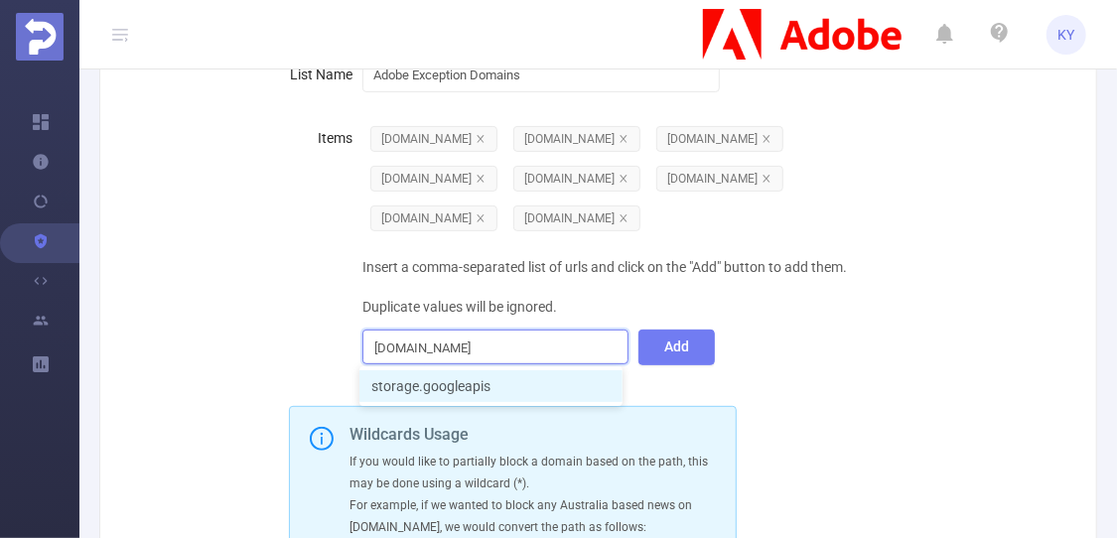
type input "[DOMAIN_NAME]"
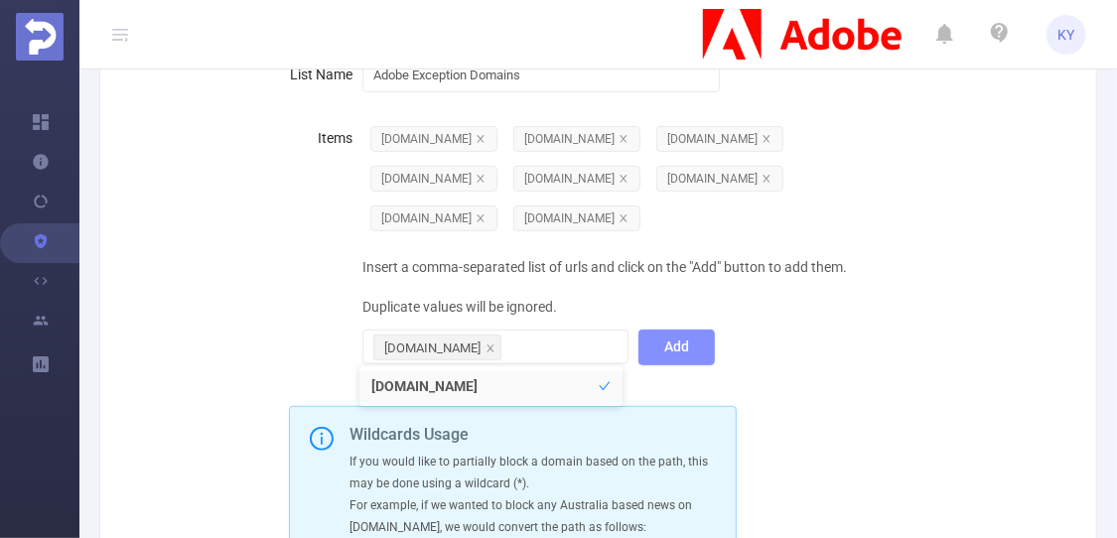
click at [662, 346] on button "Add" at bounding box center [676, 348] width 76 height 36
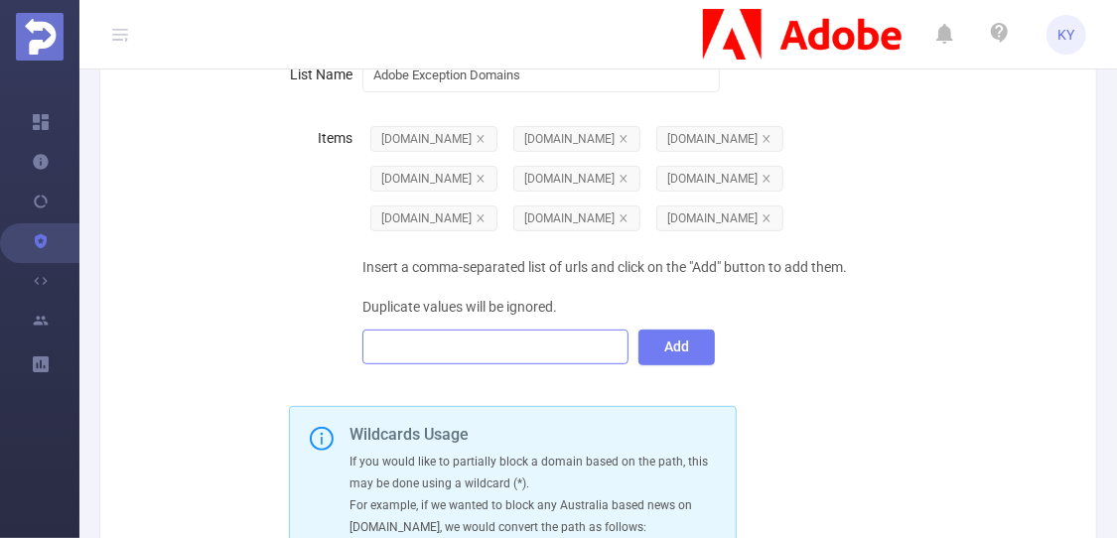
click at [454, 357] on div at bounding box center [494, 347] width 243 height 33
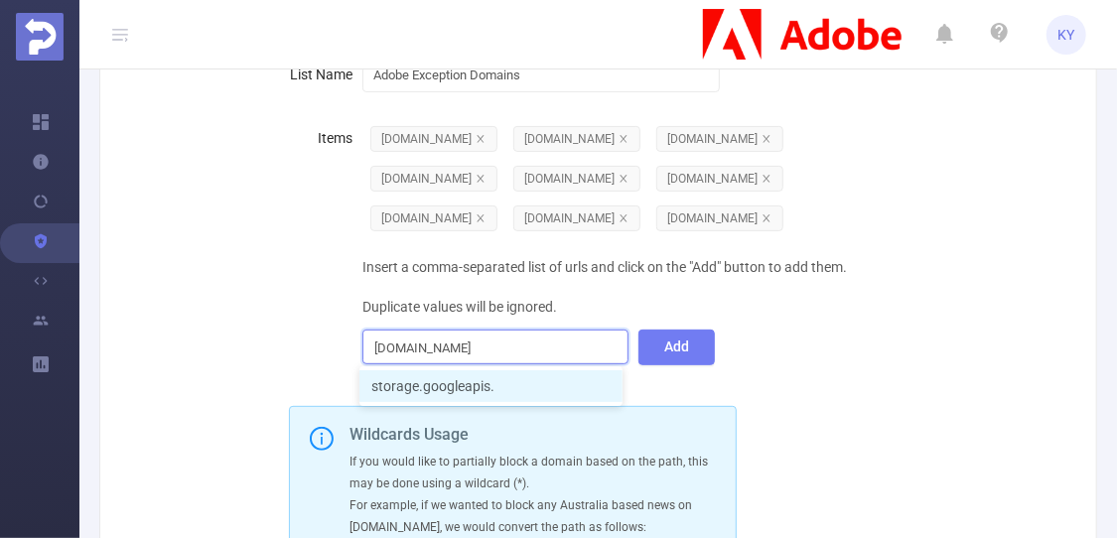
type input "[DOMAIN_NAME]"
type input "google.com"
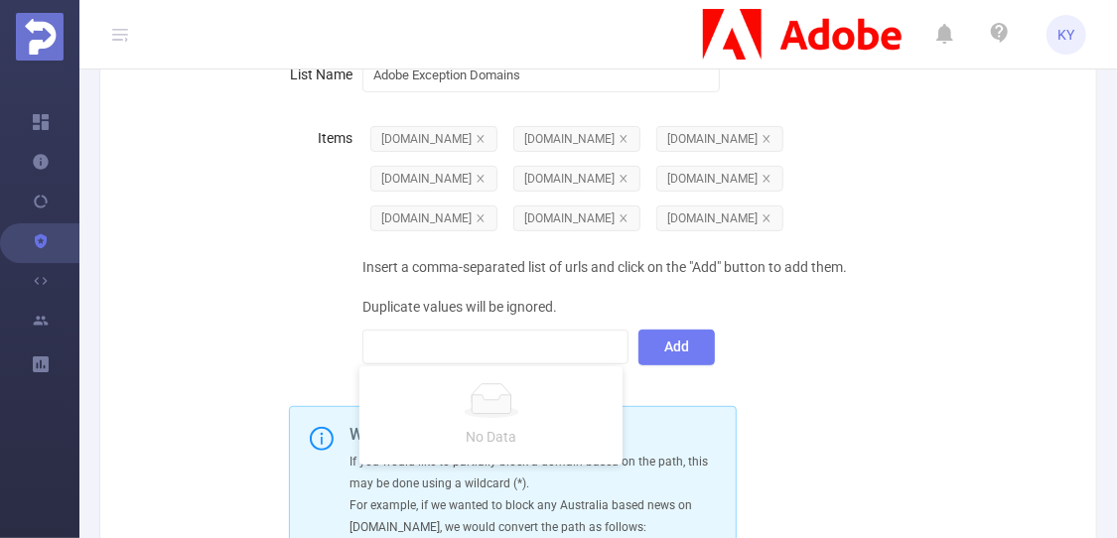
click at [835, 304] on div "Insert a comma-separated list of urls and click on the "Add" button to add them…" at bounding box center [627, 306] width 531 height 119
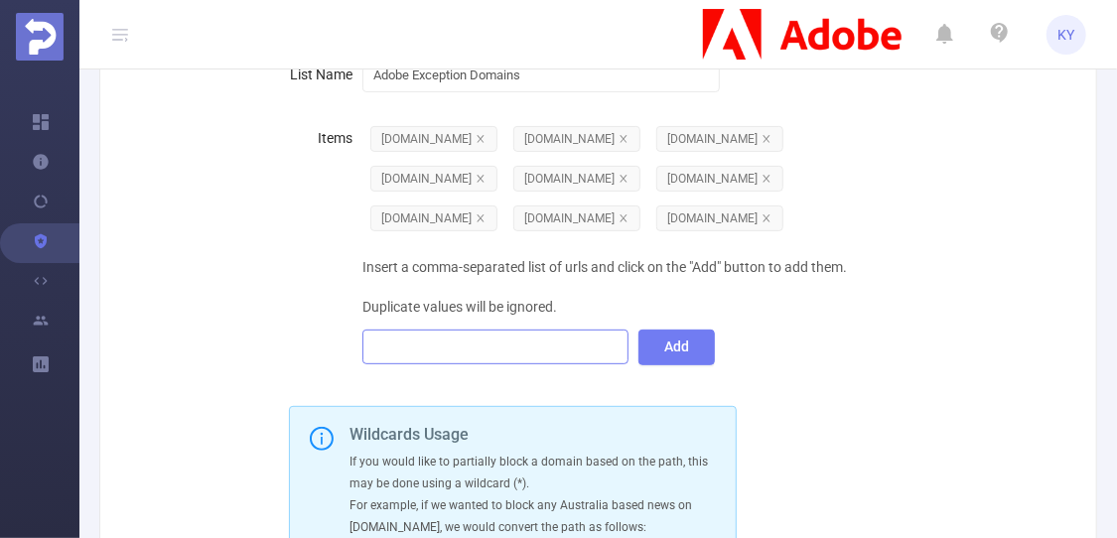
click at [528, 345] on div at bounding box center [494, 347] width 243 height 33
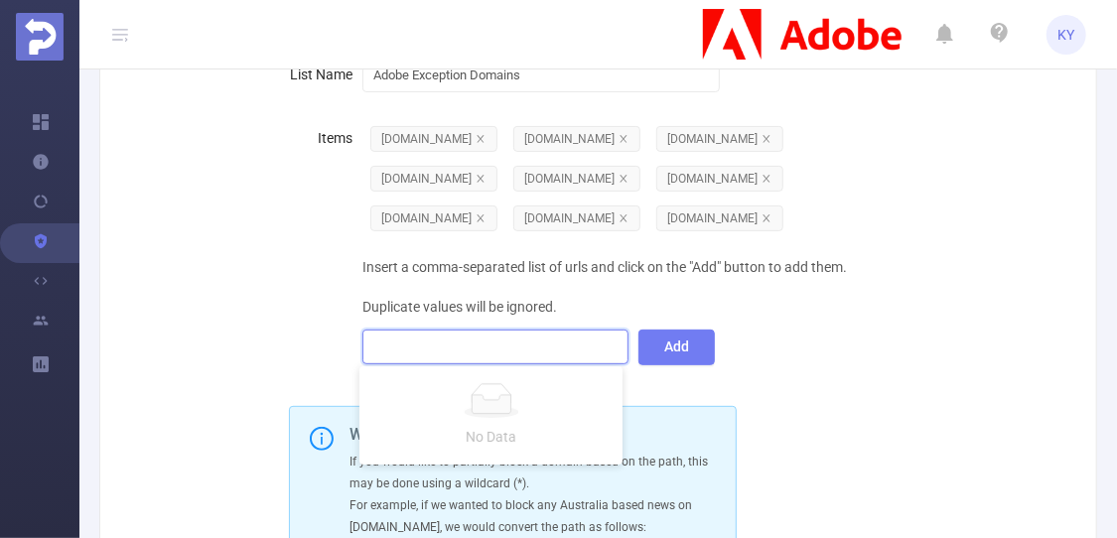
paste input "[DOMAIN_NAME]"
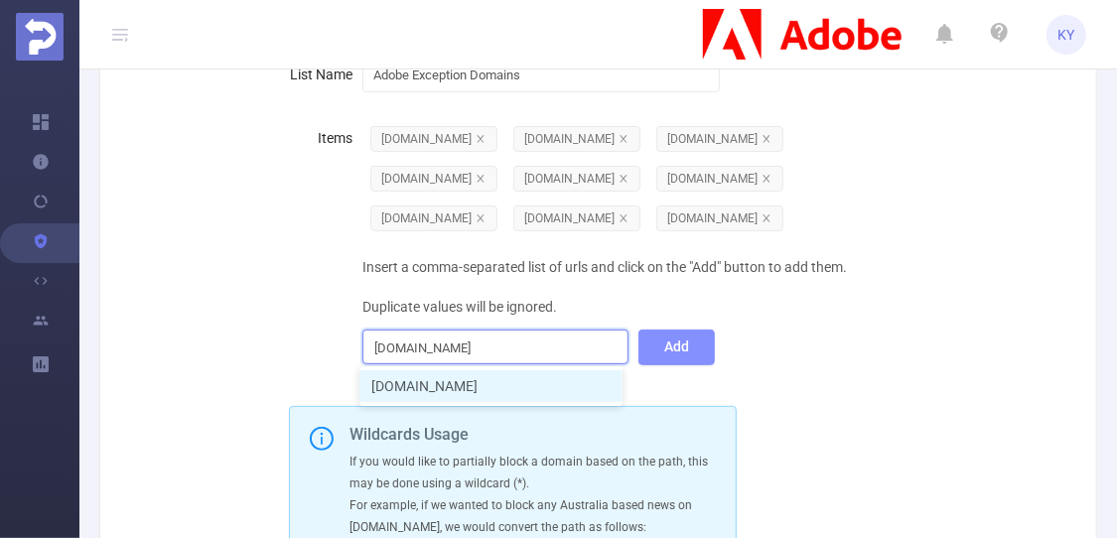
type input "[DOMAIN_NAME]"
click at [653, 350] on button "Add" at bounding box center [676, 348] width 76 height 36
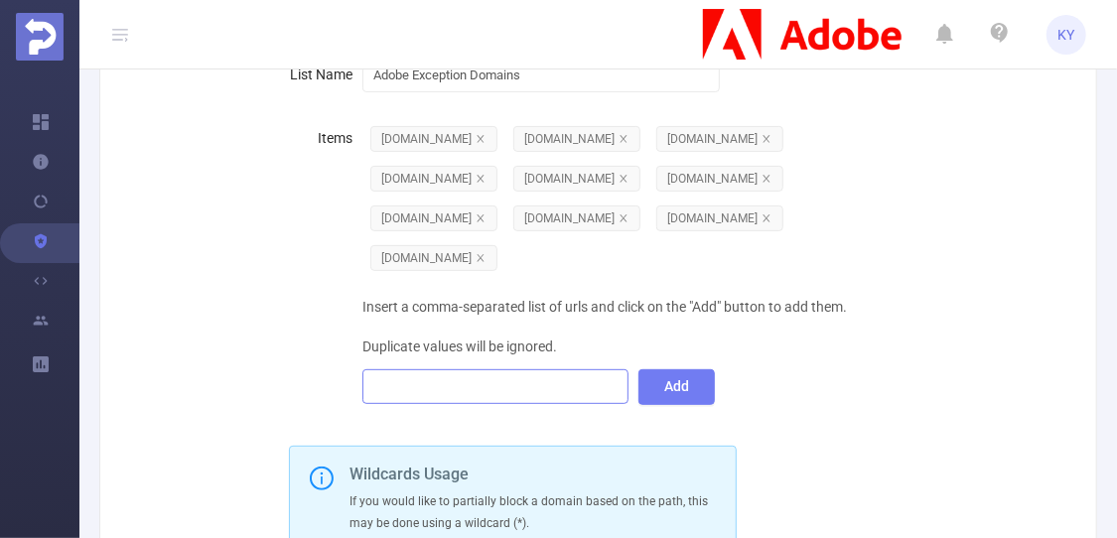
click at [409, 401] on div at bounding box center [494, 386] width 243 height 33
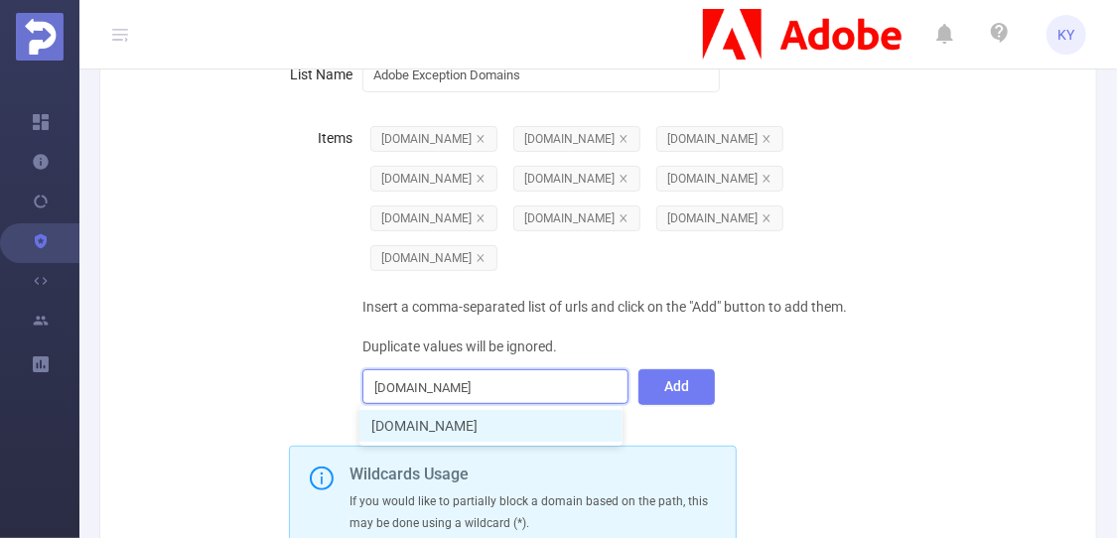
type input "[DOMAIN_NAME]"
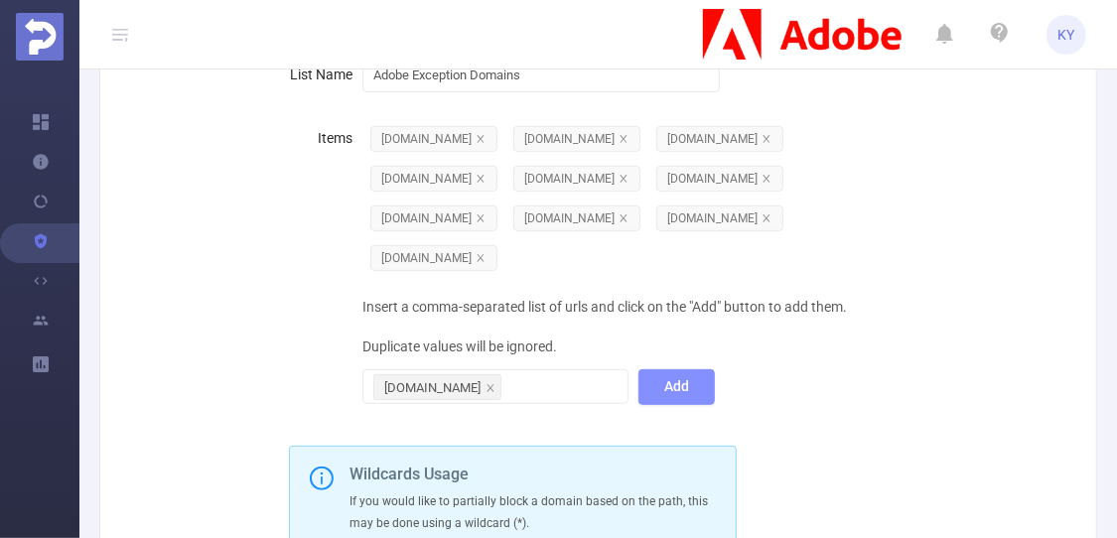
click at [685, 380] on button "Add" at bounding box center [676, 387] width 76 height 36
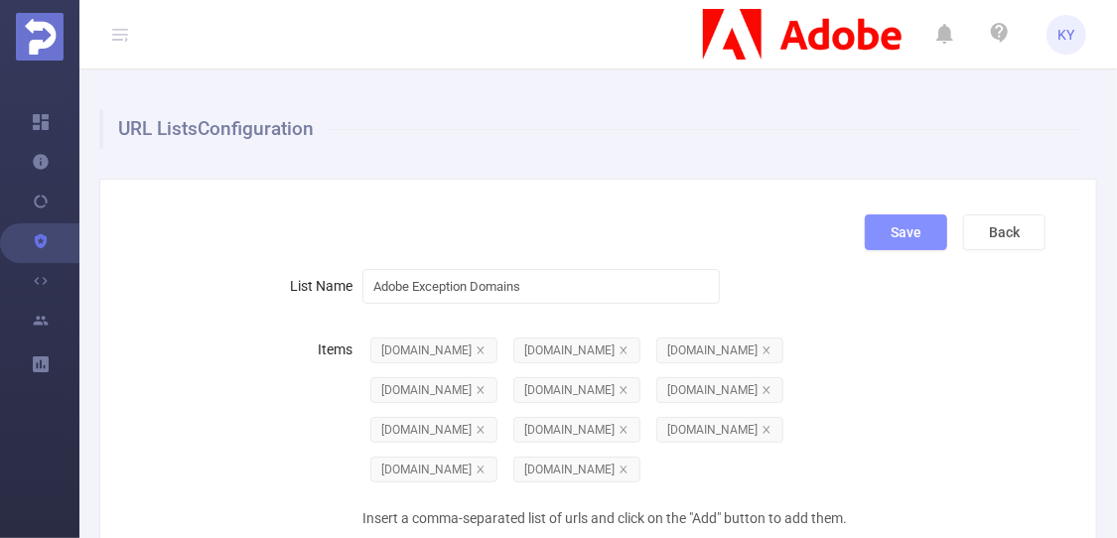
click at [881, 236] on button "Save" at bounding box center [906, 232] width 82 height 36
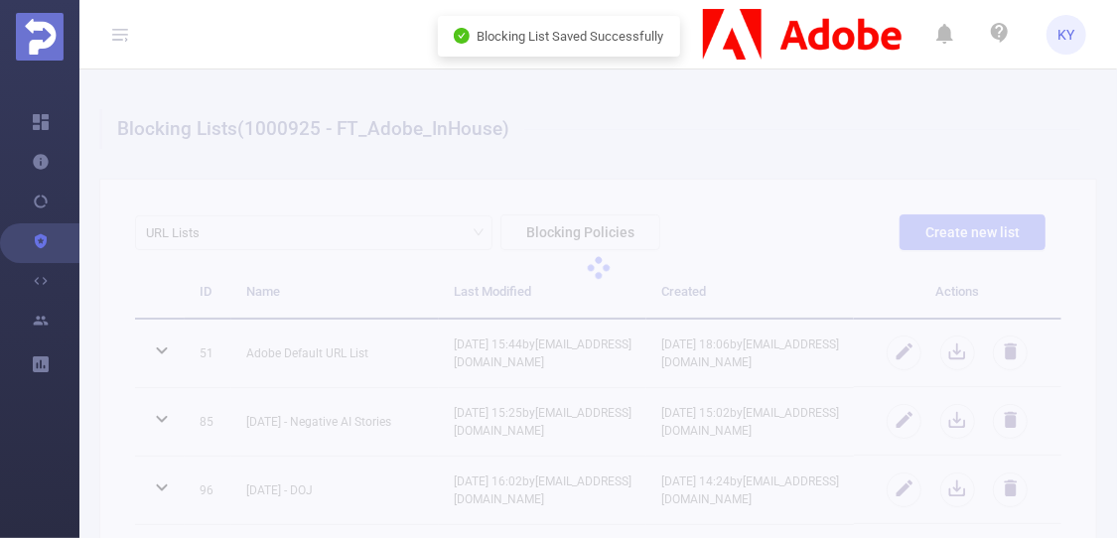
scroll to position [345, 0]
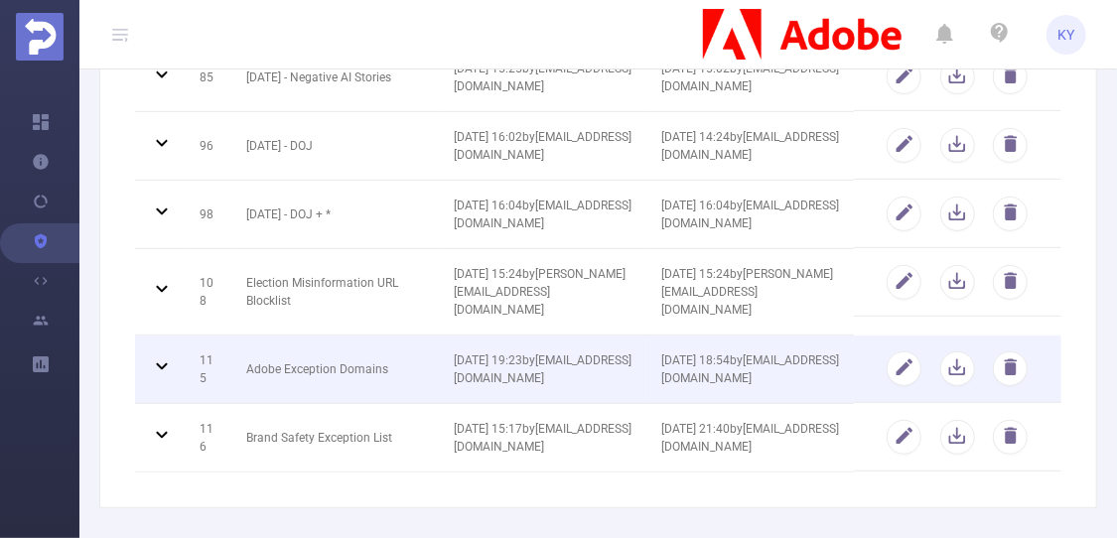
click at [321, 348] on td "Adobe Exception Domains" at bounding box center [334, 370] width 207 height 69
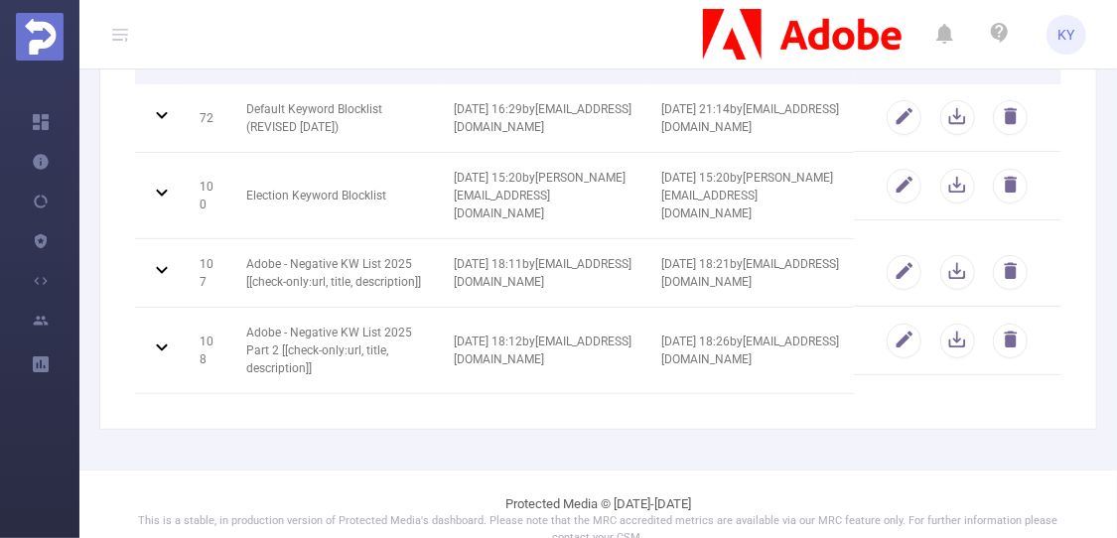
scroll to position [244, 0]
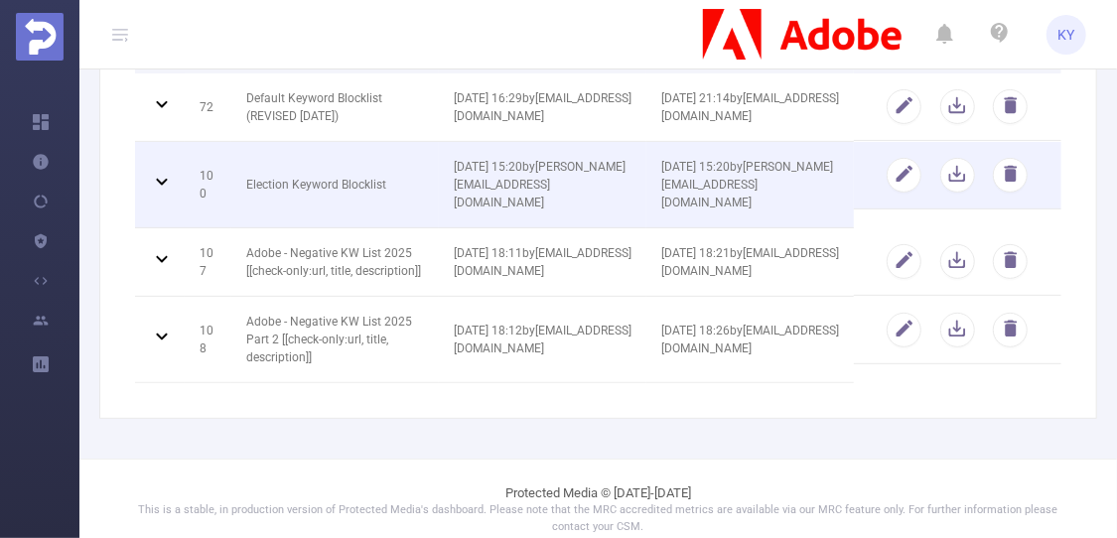
click at [315, 182] on td "Election Keyword Blocklist" at bounding box center [334, 185] width 207 height 86
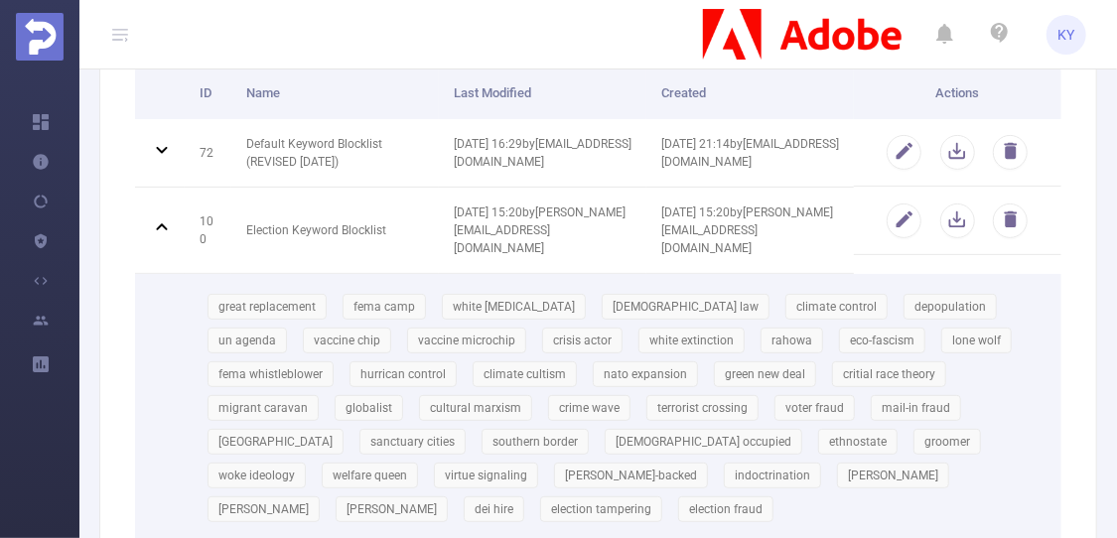
scroll to position [0, 0]
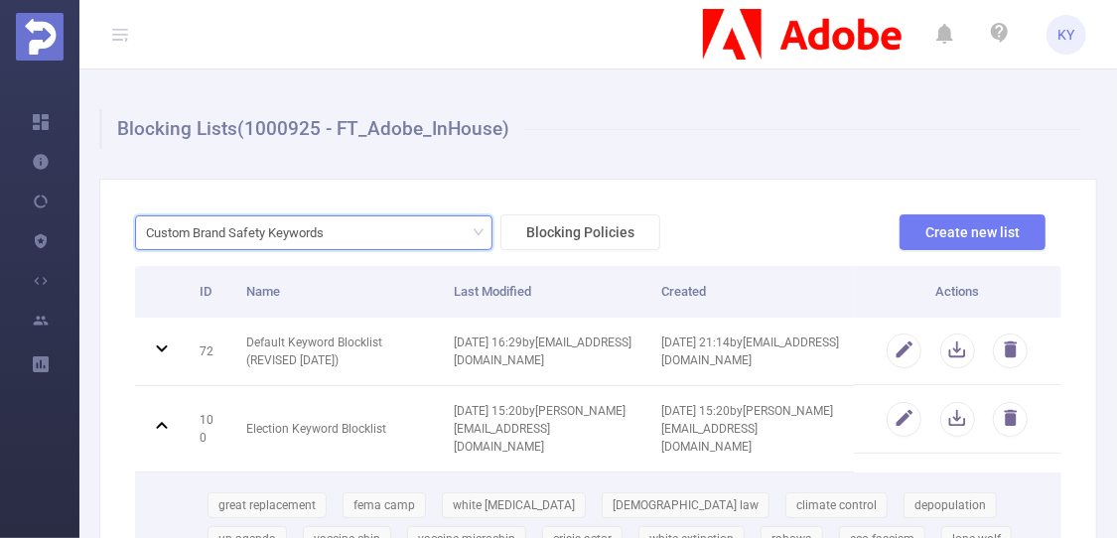
click at [267, 219] on div "Custom Brand Safety Keywords" at bounding box center [242, 232] width 192 height 33
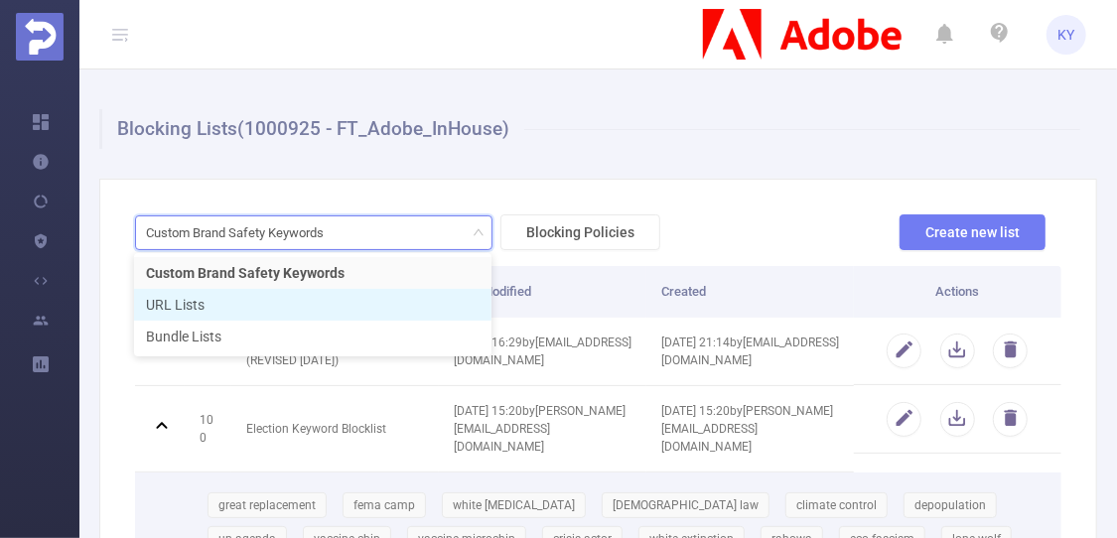
click at [271, 312] on li "URL Lists" at bounding box center [312, 305] width 357 height 32
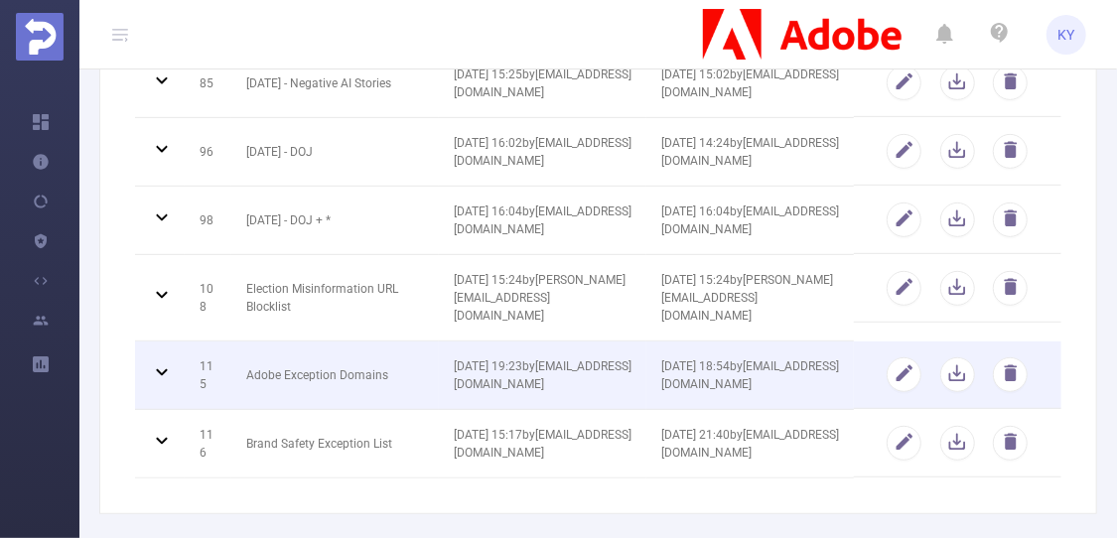
click at [346, 353] on td "Adobe Exception Domains" at bounding box center [334, 376] width 207 height 69
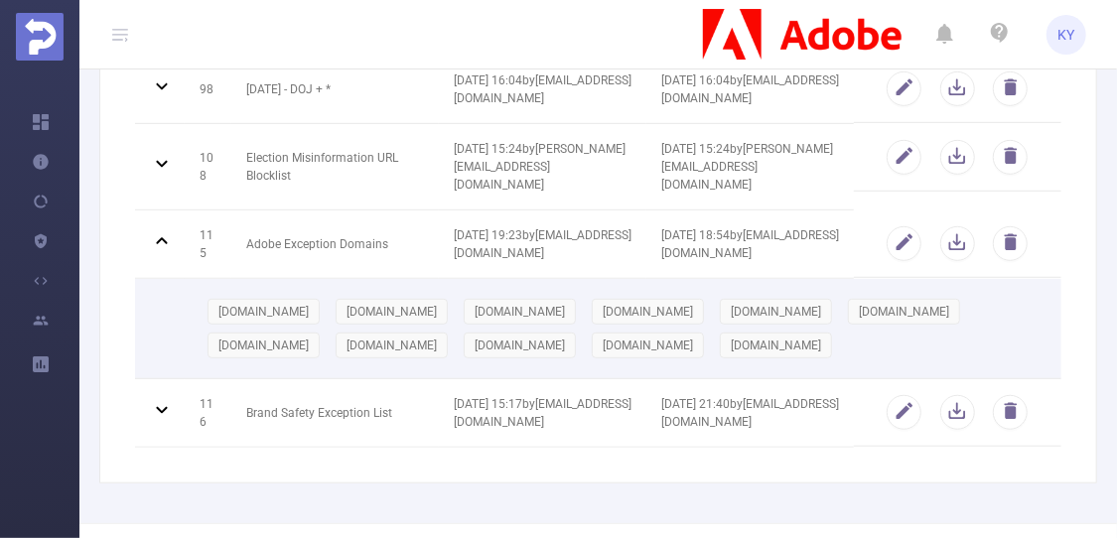
scroll to position [495, 0]
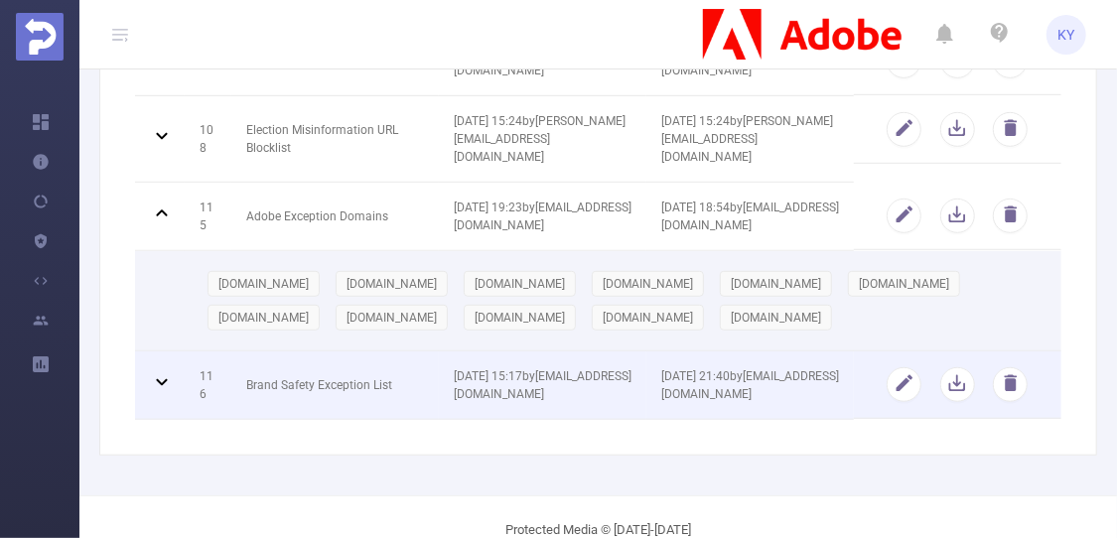
click at [277, 387] on td "Brand Safety Exception List" at bounding box center [334, 385] width 207 height 69
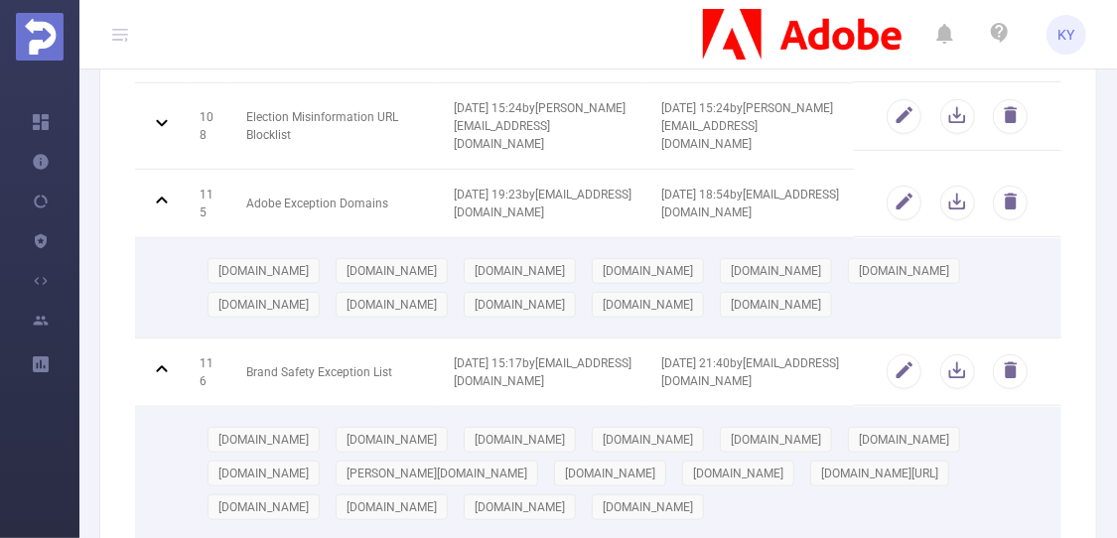
scroll to position [0, 0]
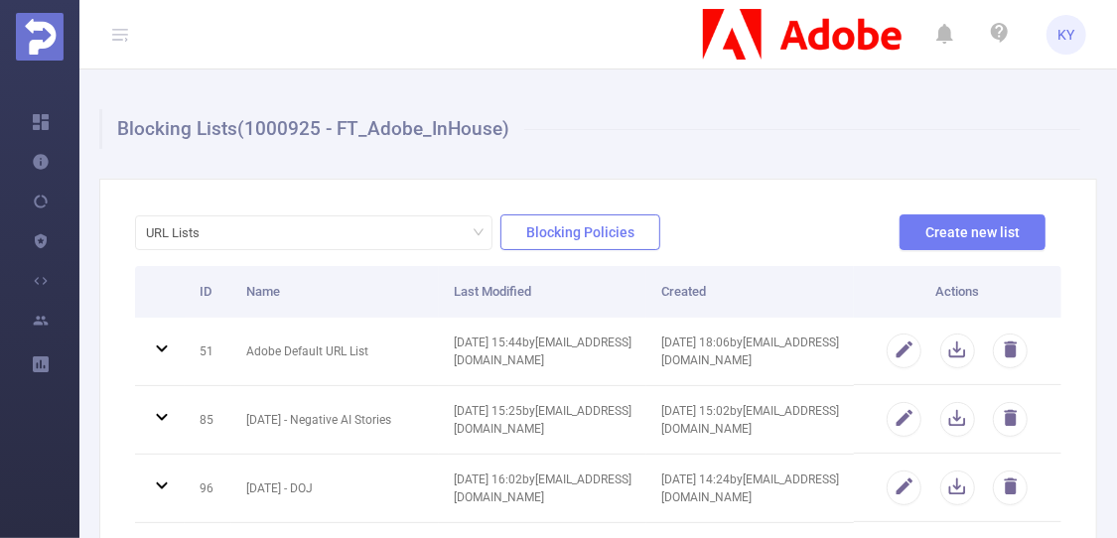
click at [585, 232] on button "Blocking Policies" at bounding box center [580, 232] width 160 height 36
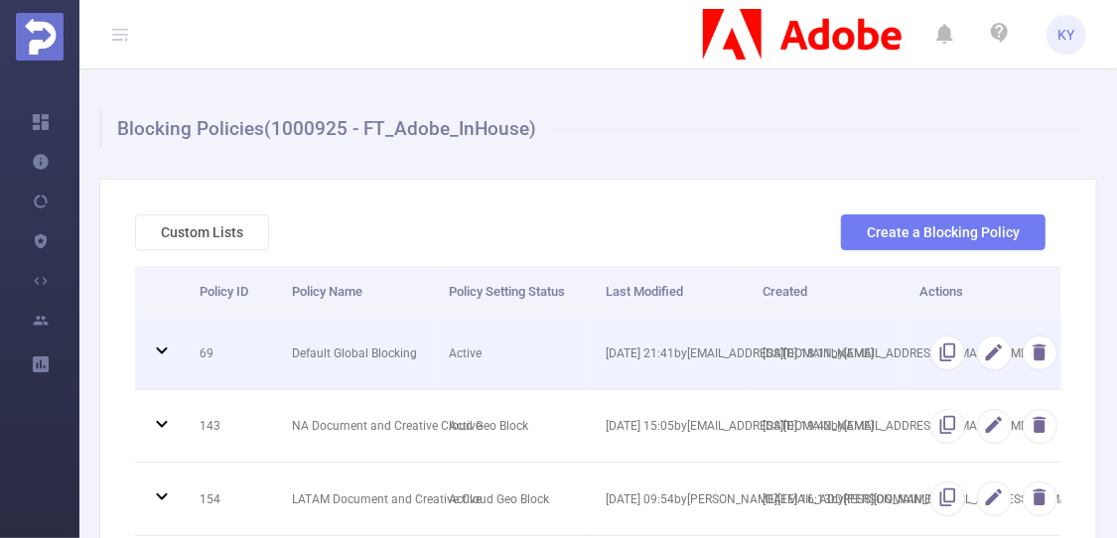
click at [416, 360] on td "Default Global Blocking" at bounding box center [355, 354] width 157 height 72
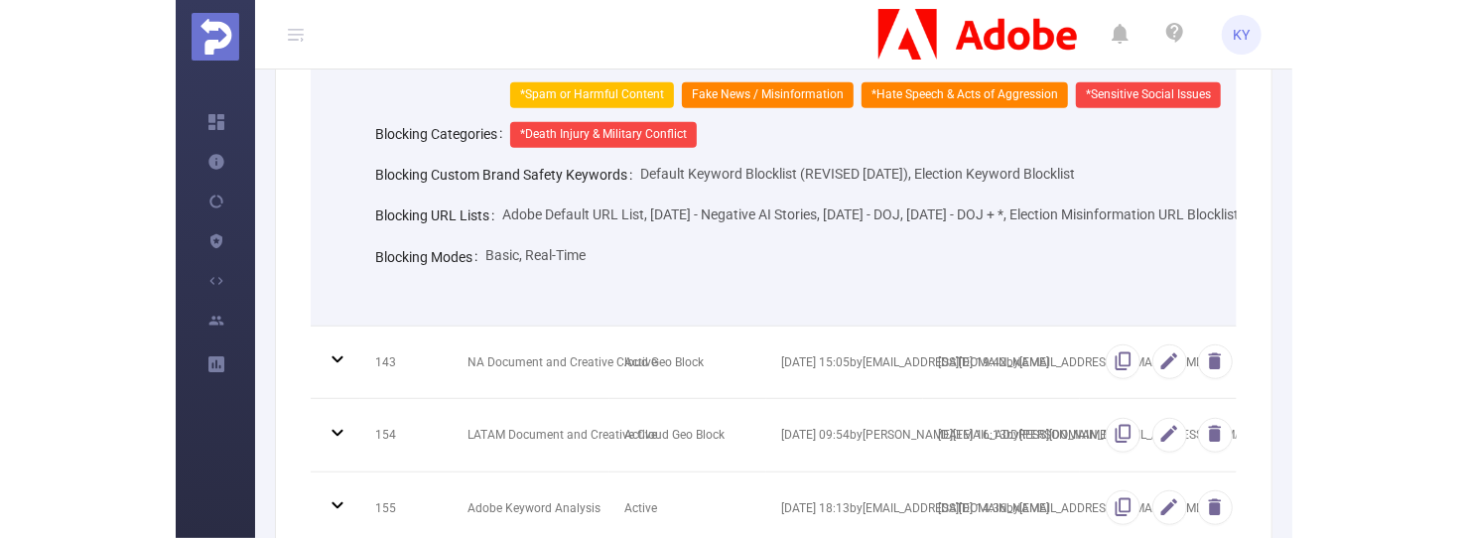
scroll to position [420, 0]
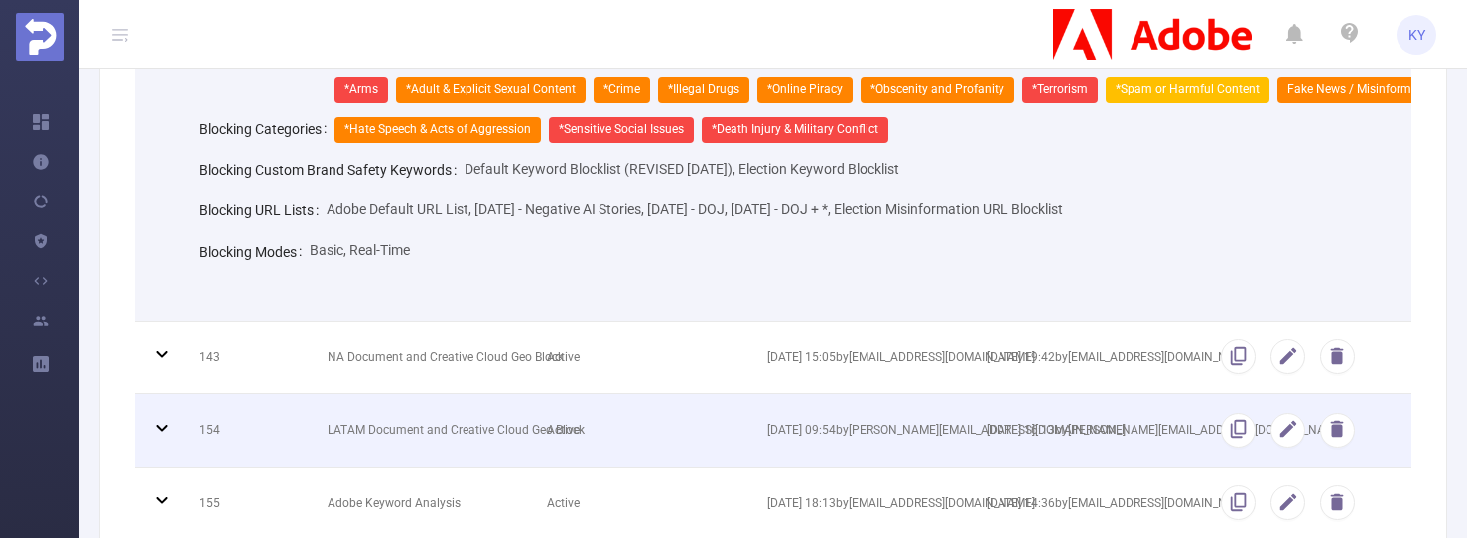
click at [495, 443] on td "LATAM Document and Creative Cloud Geo Block" at bounding box center [422, 430] width 219 height 72
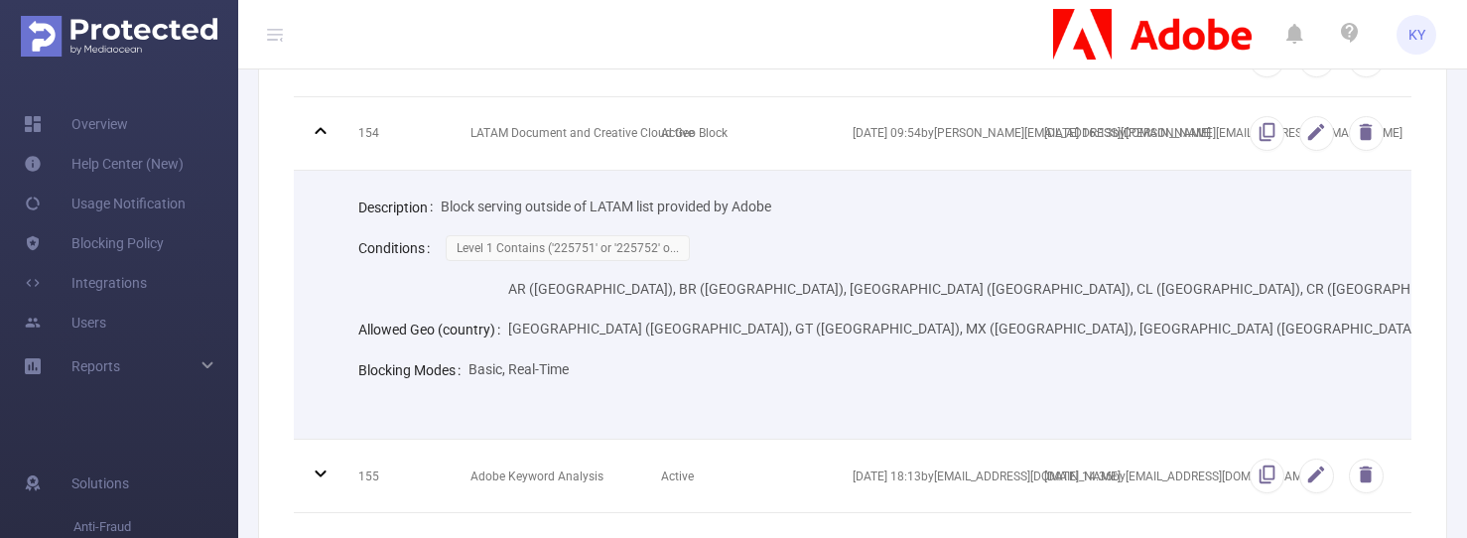
scroll to position [443, 0]
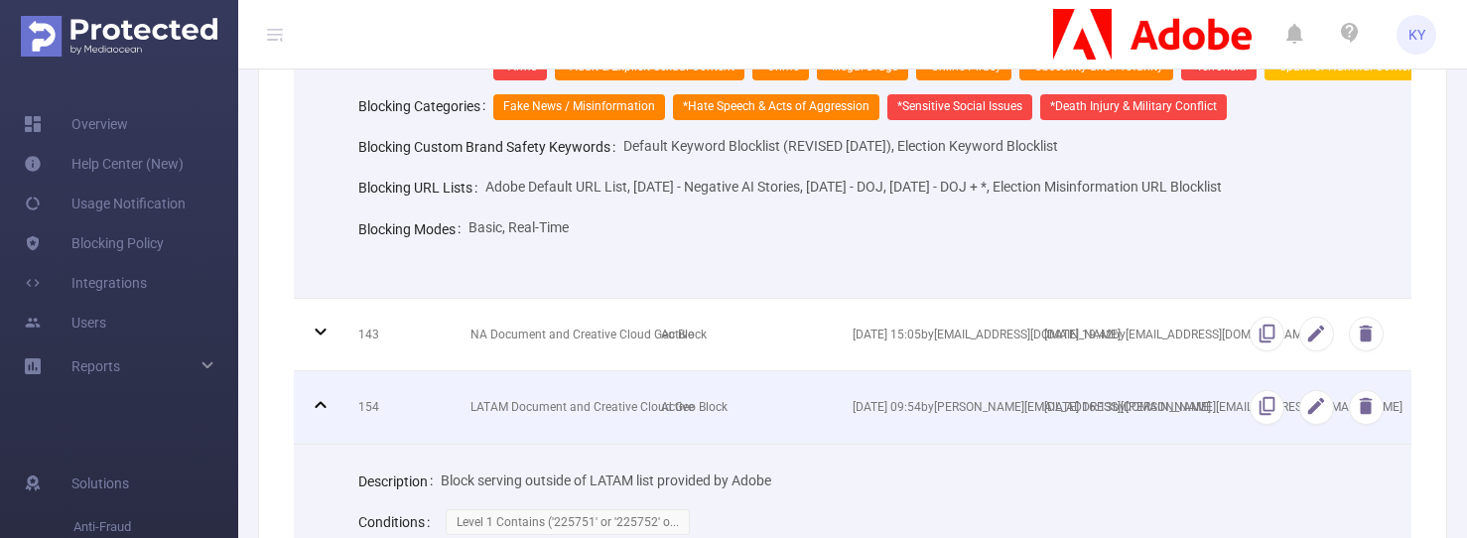
click at [333, 393] on td at bounding box center [319, 407] width 50 height 72
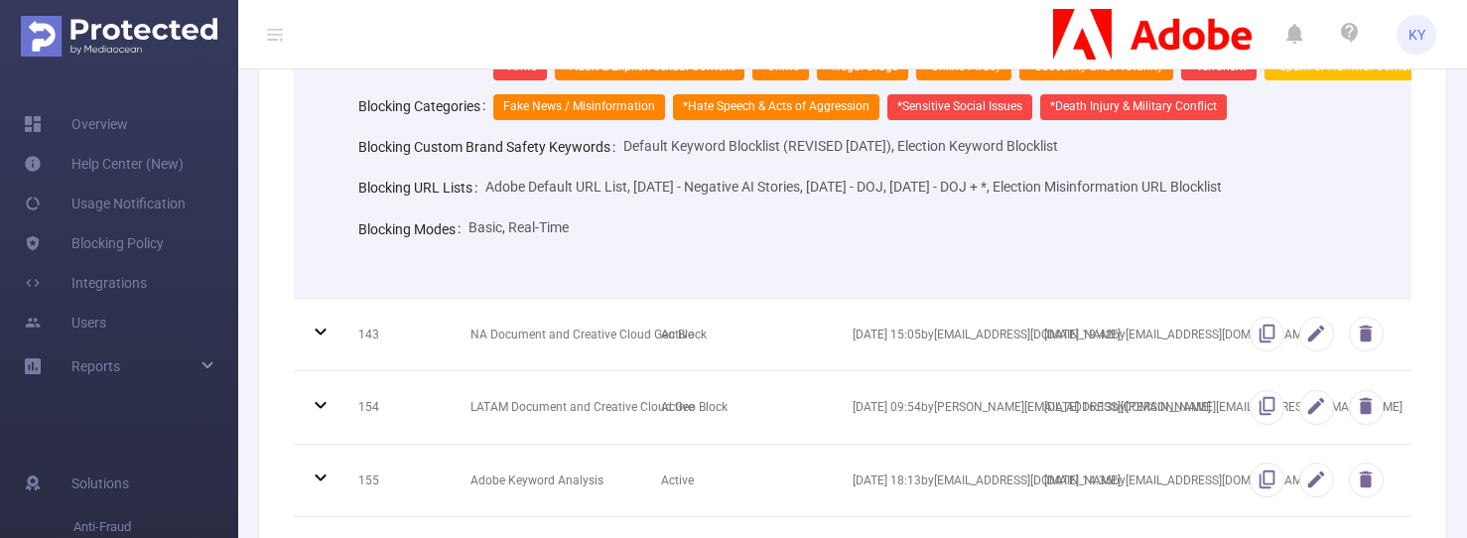
click at [261, 33] on header "KY" at bounding box center [733, 34] width 1467 height 69
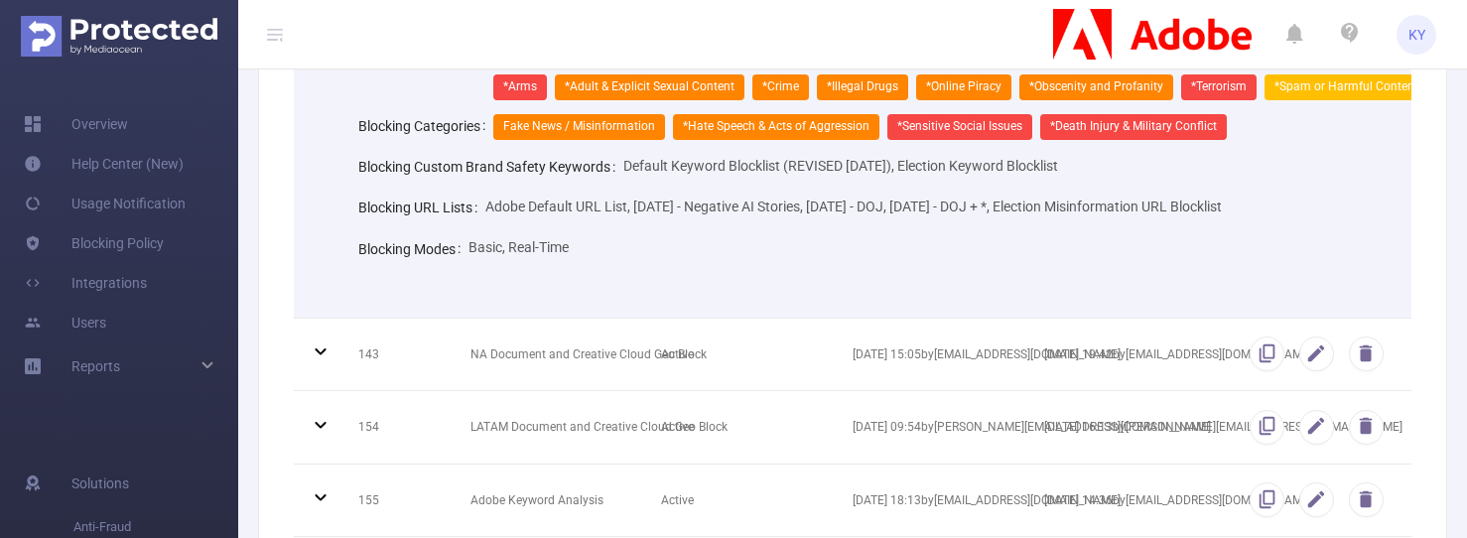
scroll to position [139, 0]
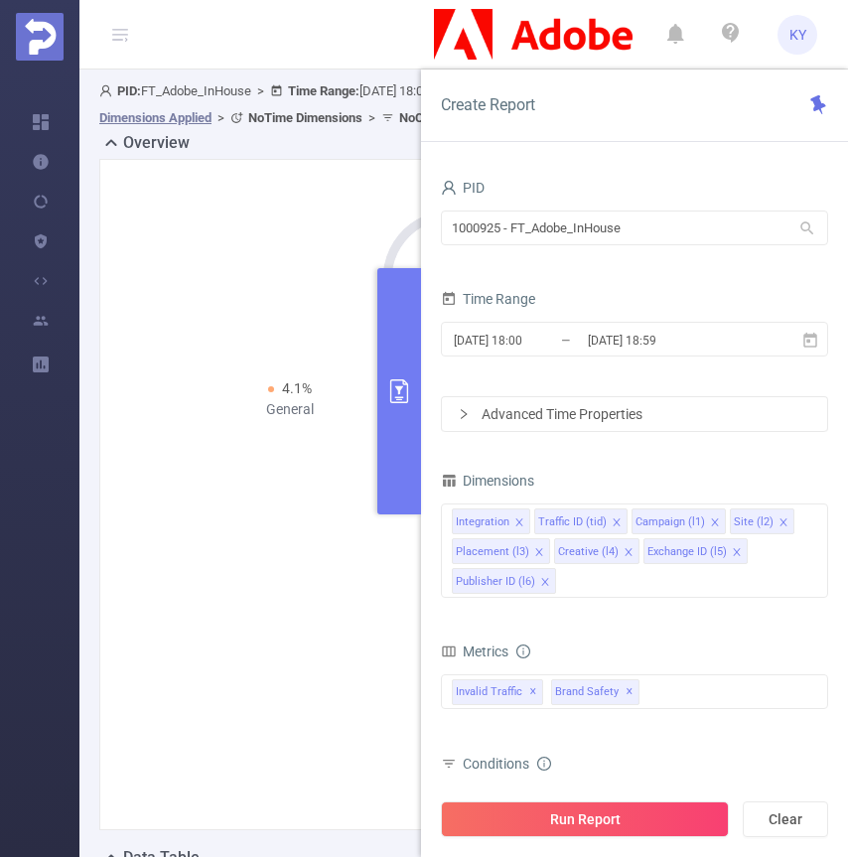
click at [689, 246] on div "1000925 - FT_Adobe_InHouse 1000925 - FT_Adobe_InHouse" at bounding box center [634, 230] width 387 height 47
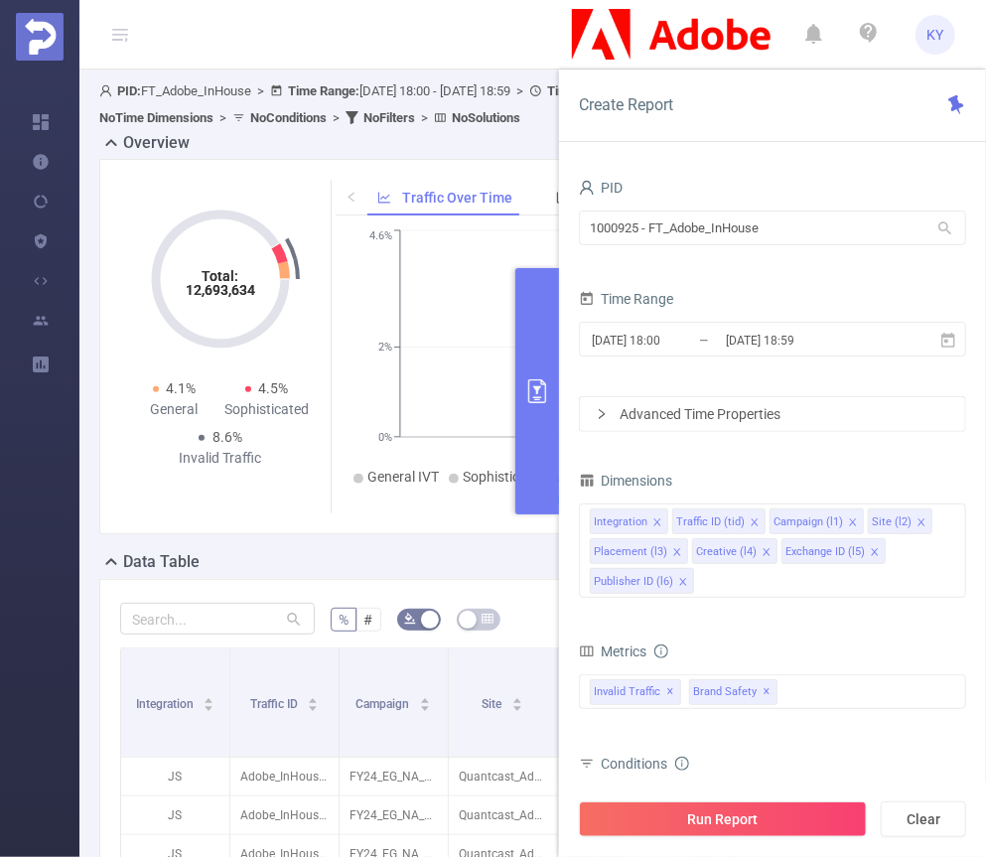
click at [790, 154] on div "PID 1000925 - FT_Adobe_InHouse 1000925 - FT_Adobe_InHouse Time Range 2025-09-08…" at bounding box center [772, 523] width 427 height 738
